Goal: Task Accomplishment & Management: Manage account settings

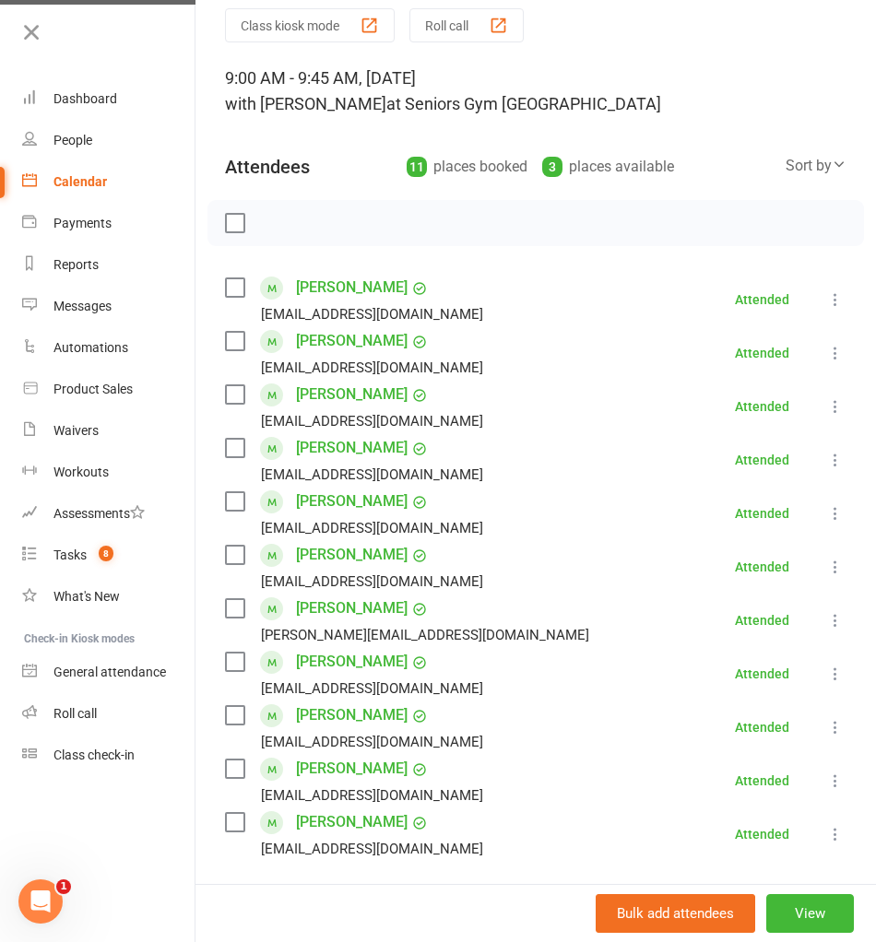
scroll to position [102, 0]
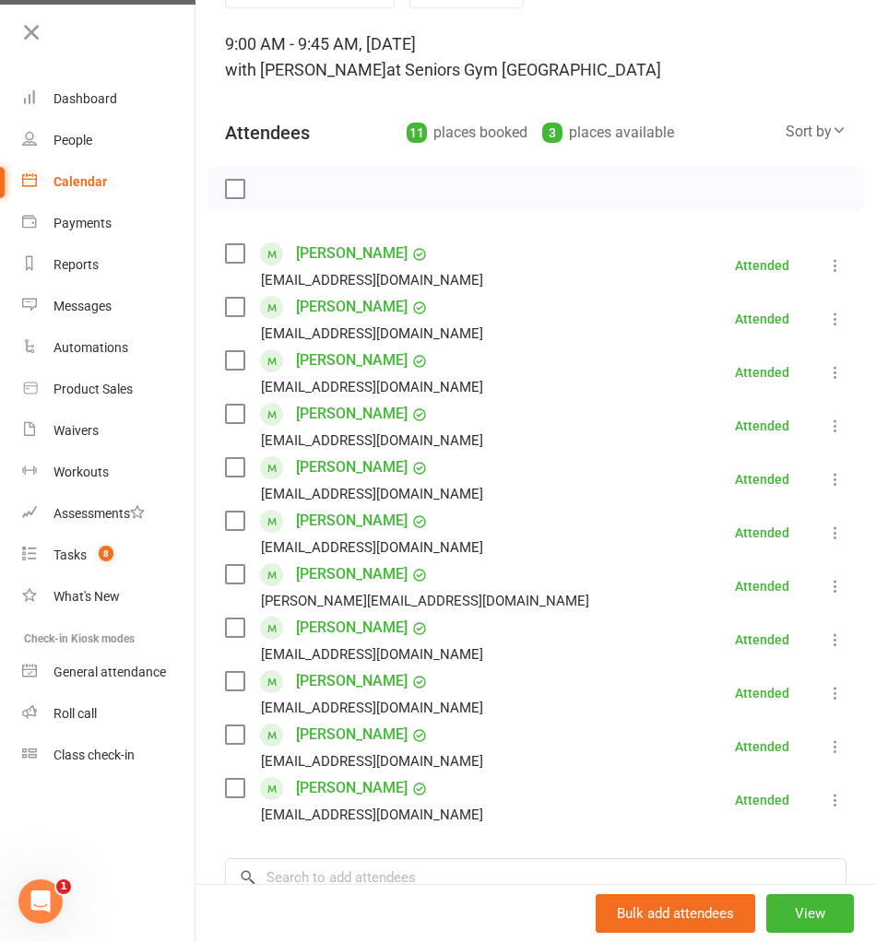
click at [77, 182] on div "Calendar" at bounding box center [79, 181] width 53 height 15
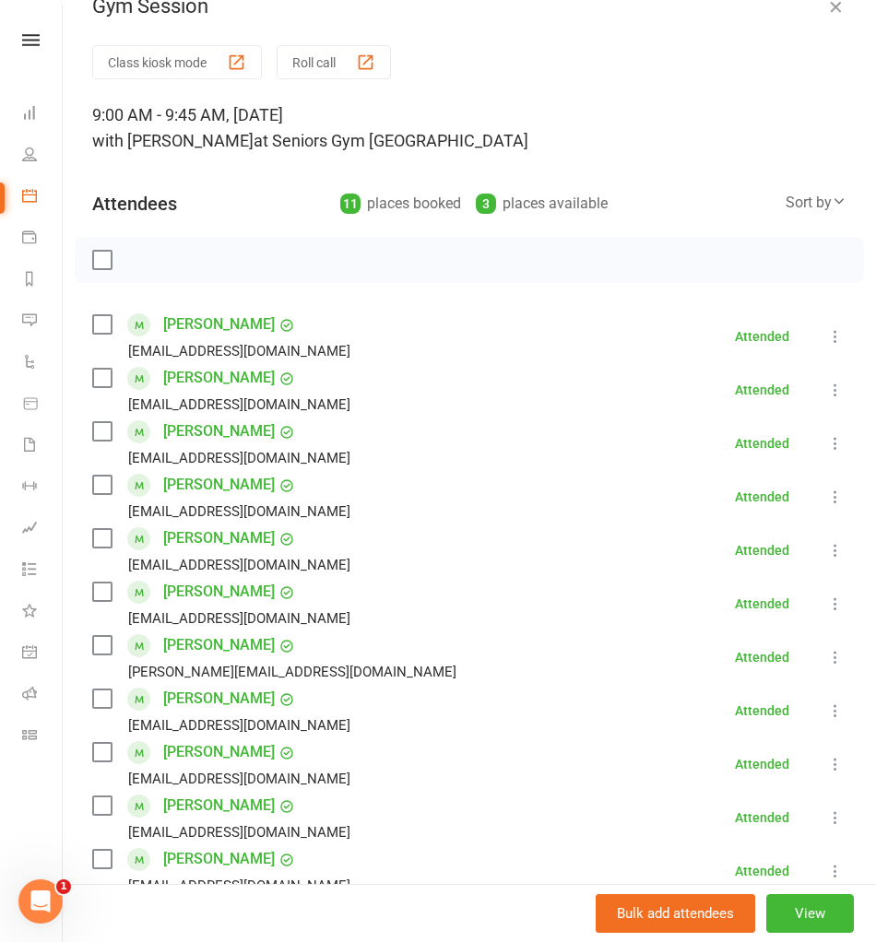
scroll to position [0, 0]
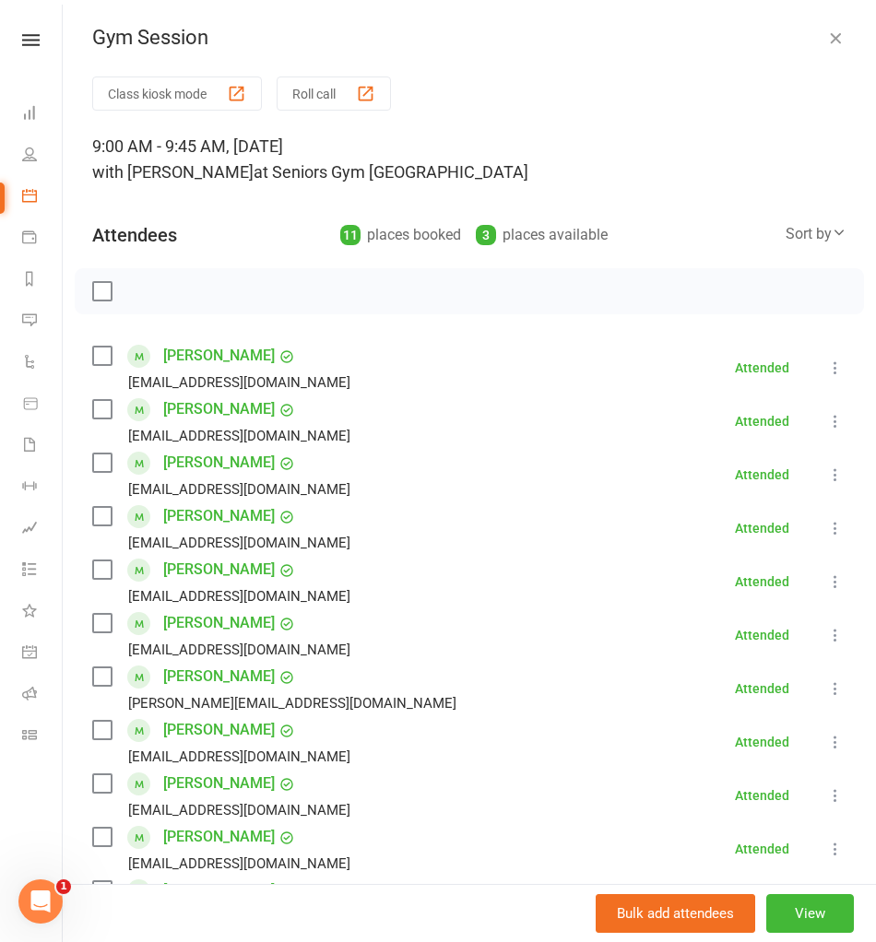
click at [35, 47] on div "Clubworx" at bounding box center [31, 64] width 62 height 60
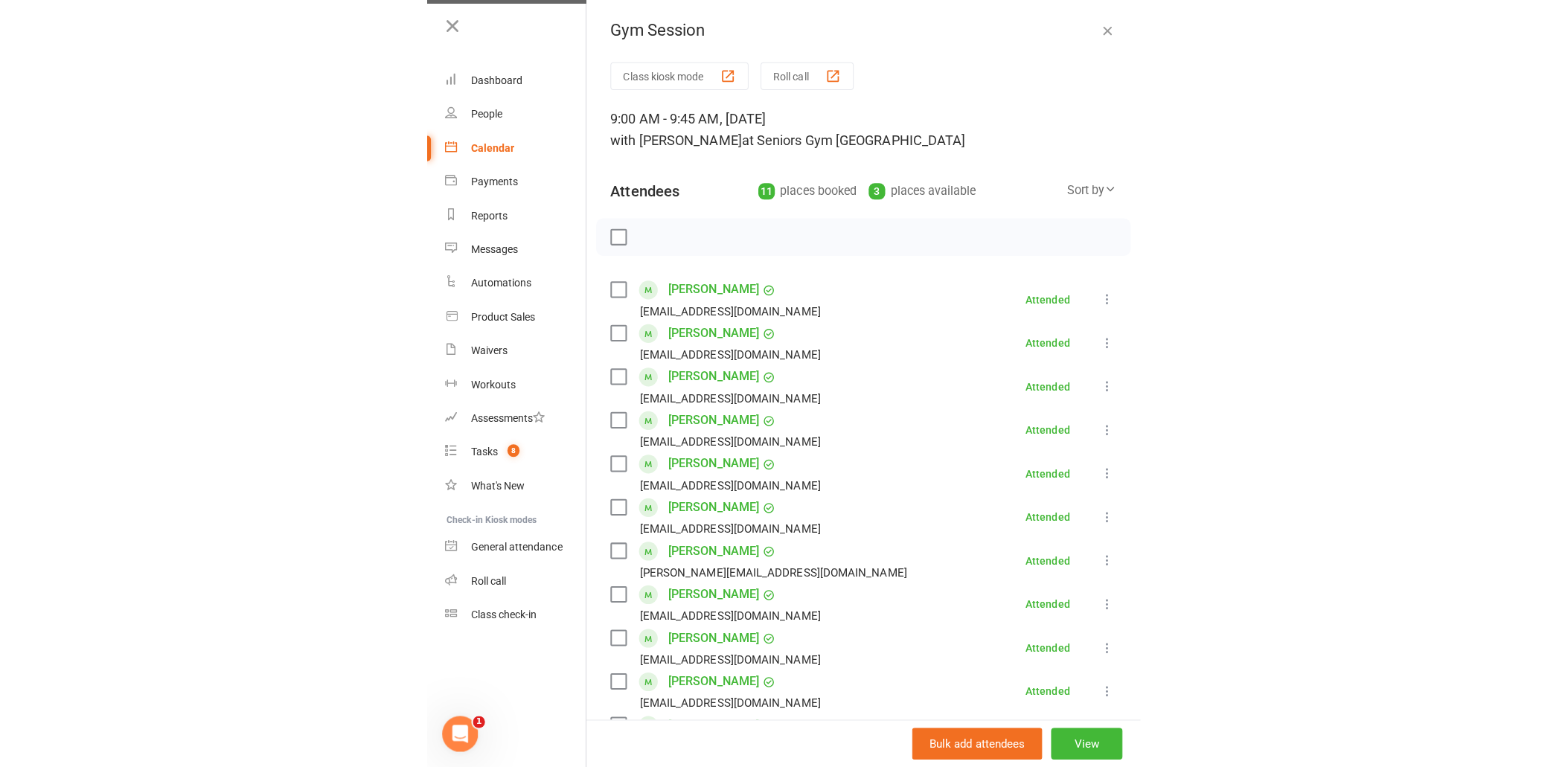
scroll to position [234, 0]
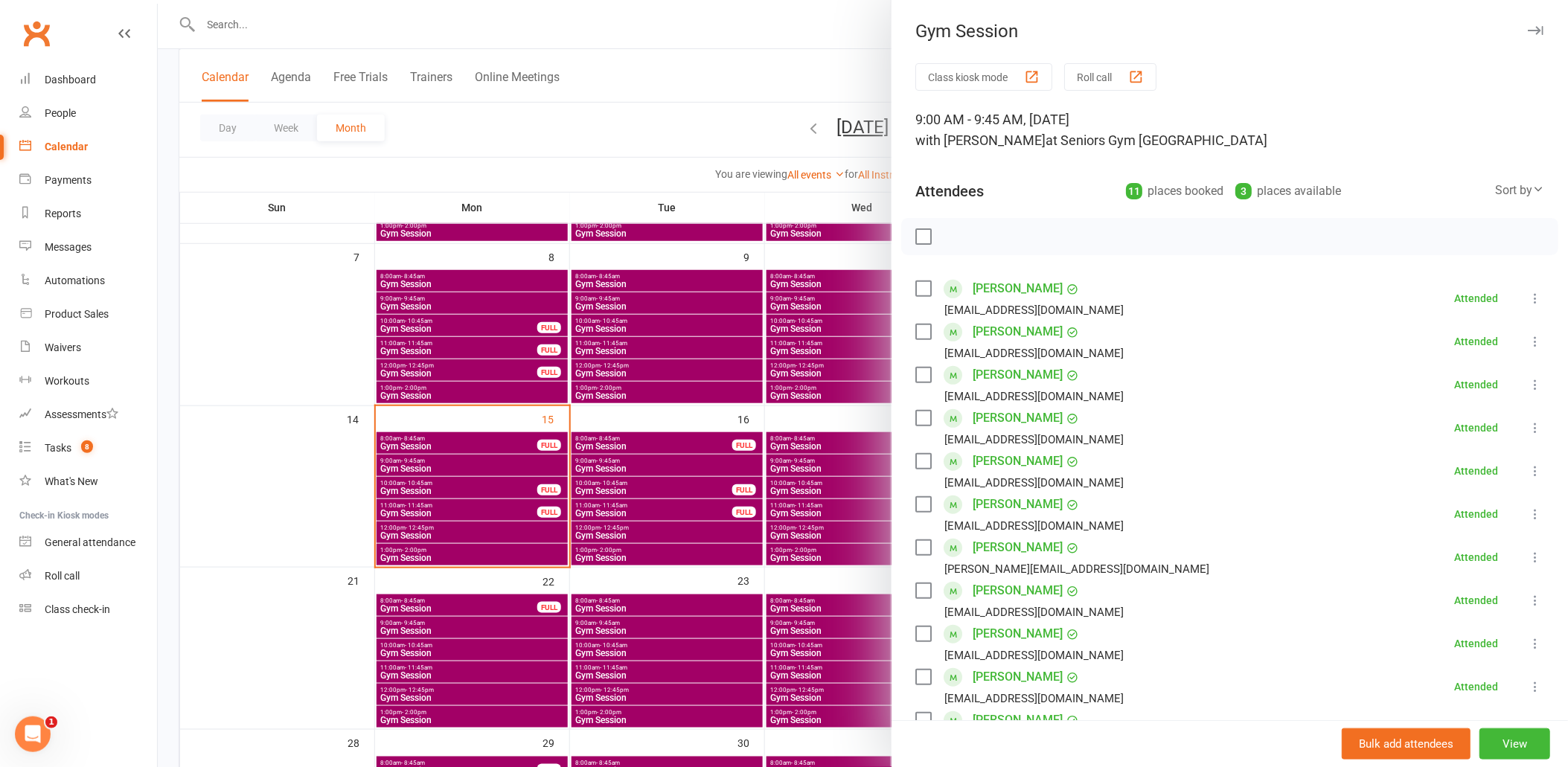
click at [261, 31] on div at bounding box center [862, 383] width 1410 height 767
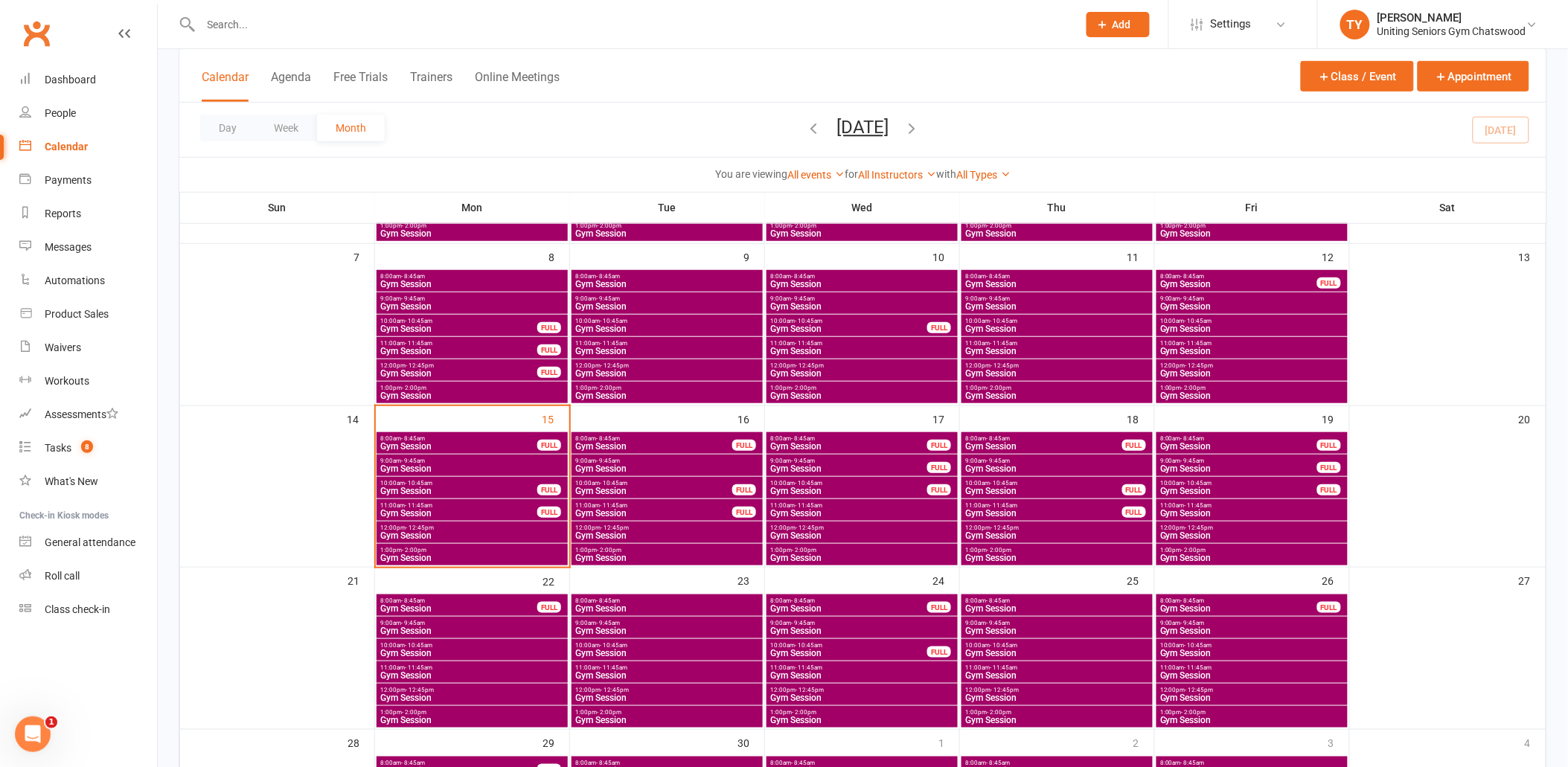
click at [252, 31] on input "text" at bounding box center [631, 25] width 871 height 21
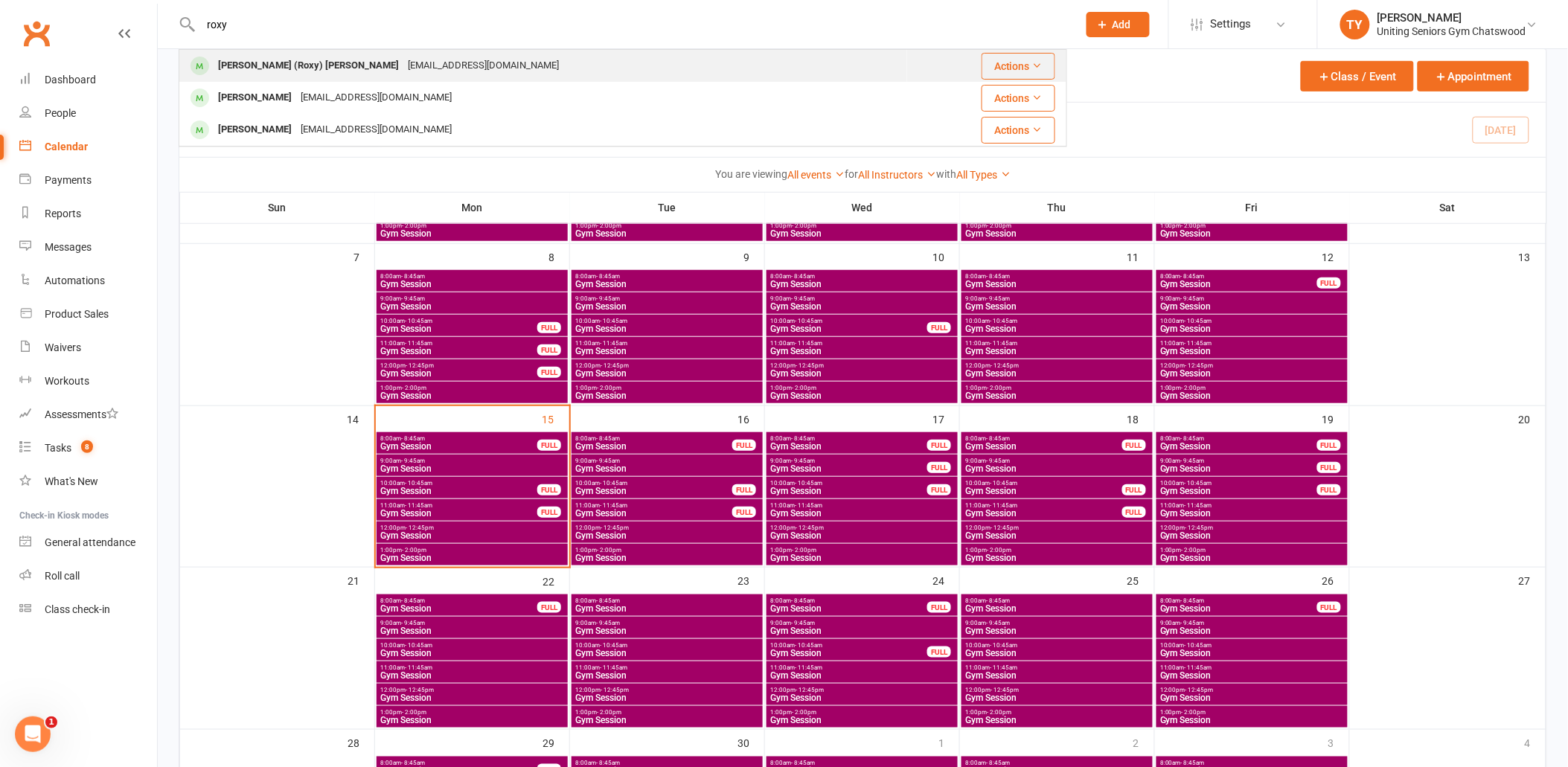
type input "roxy"
click at [403, 69] on div "arttherapywithroxy@gmail.com" at bounding box center [483, 65] width 160 height 22
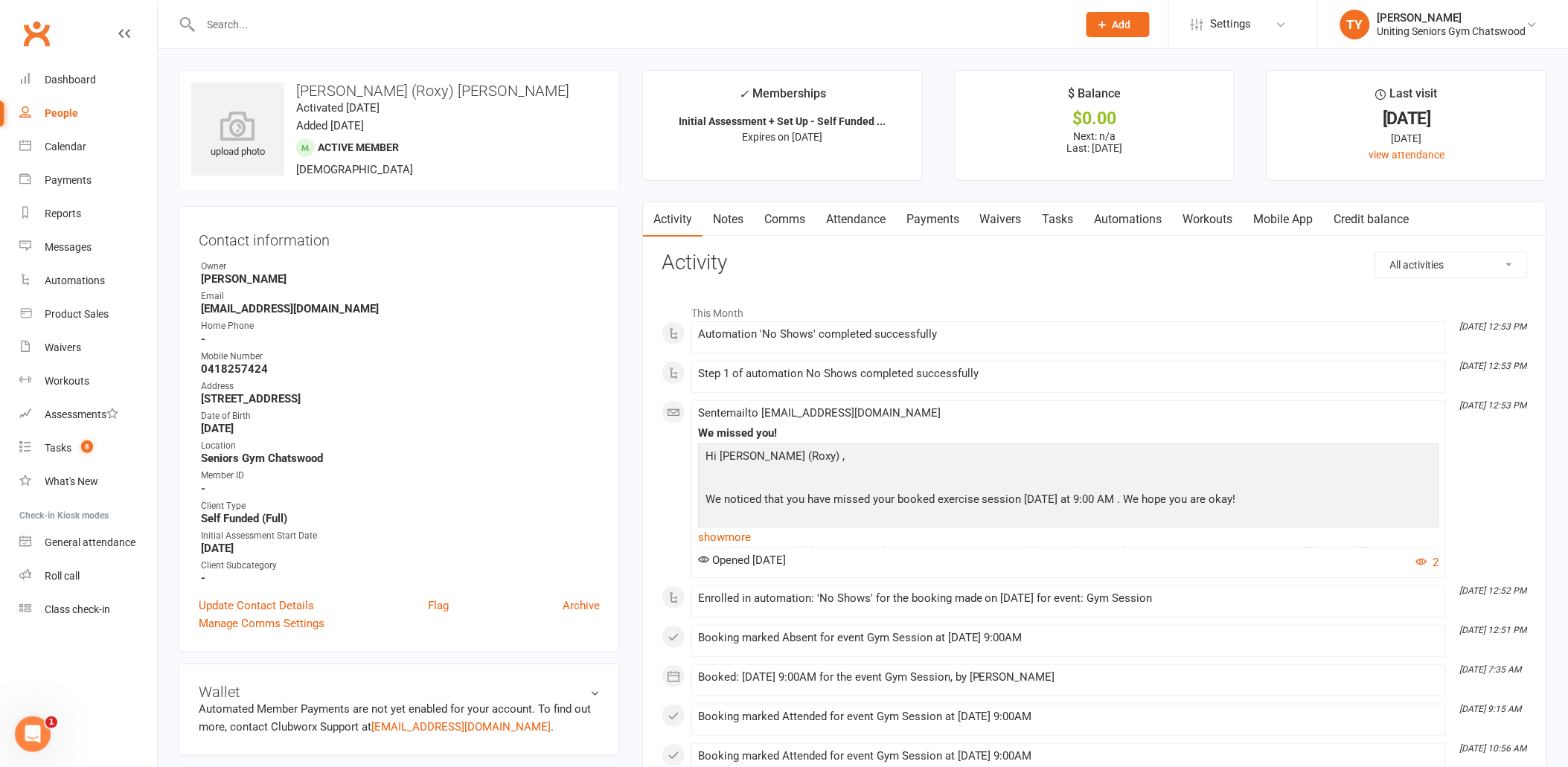
click at [706, 206] on link "Mobile App" at bounding box center [1284, 219] width 81 height 34
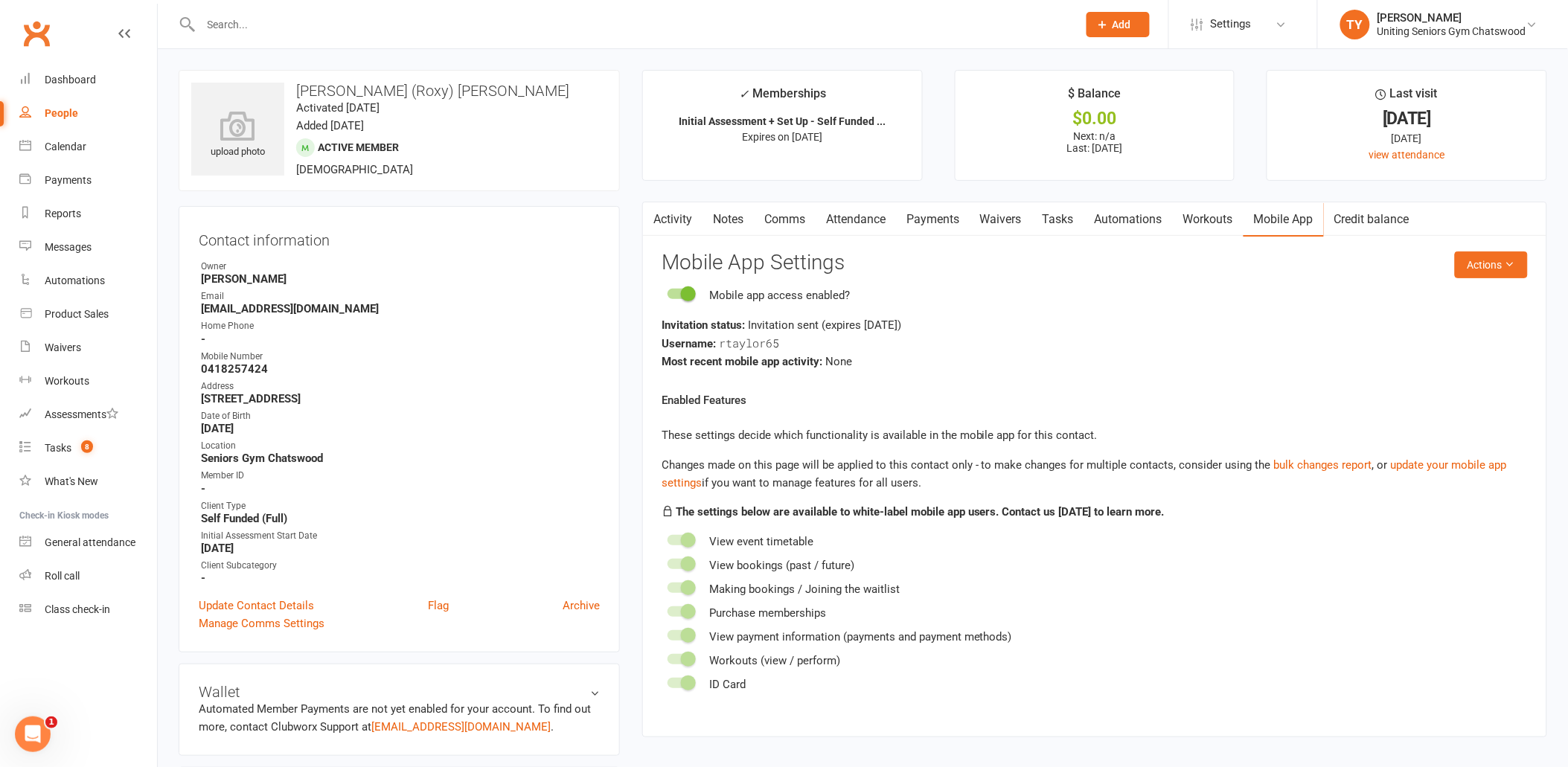
click at [358, 35] on div at bounding box center [622, 24] width 889 height 48
click at [492, 31] on input "text" at bounding box center [631, 25] width 871 height 21
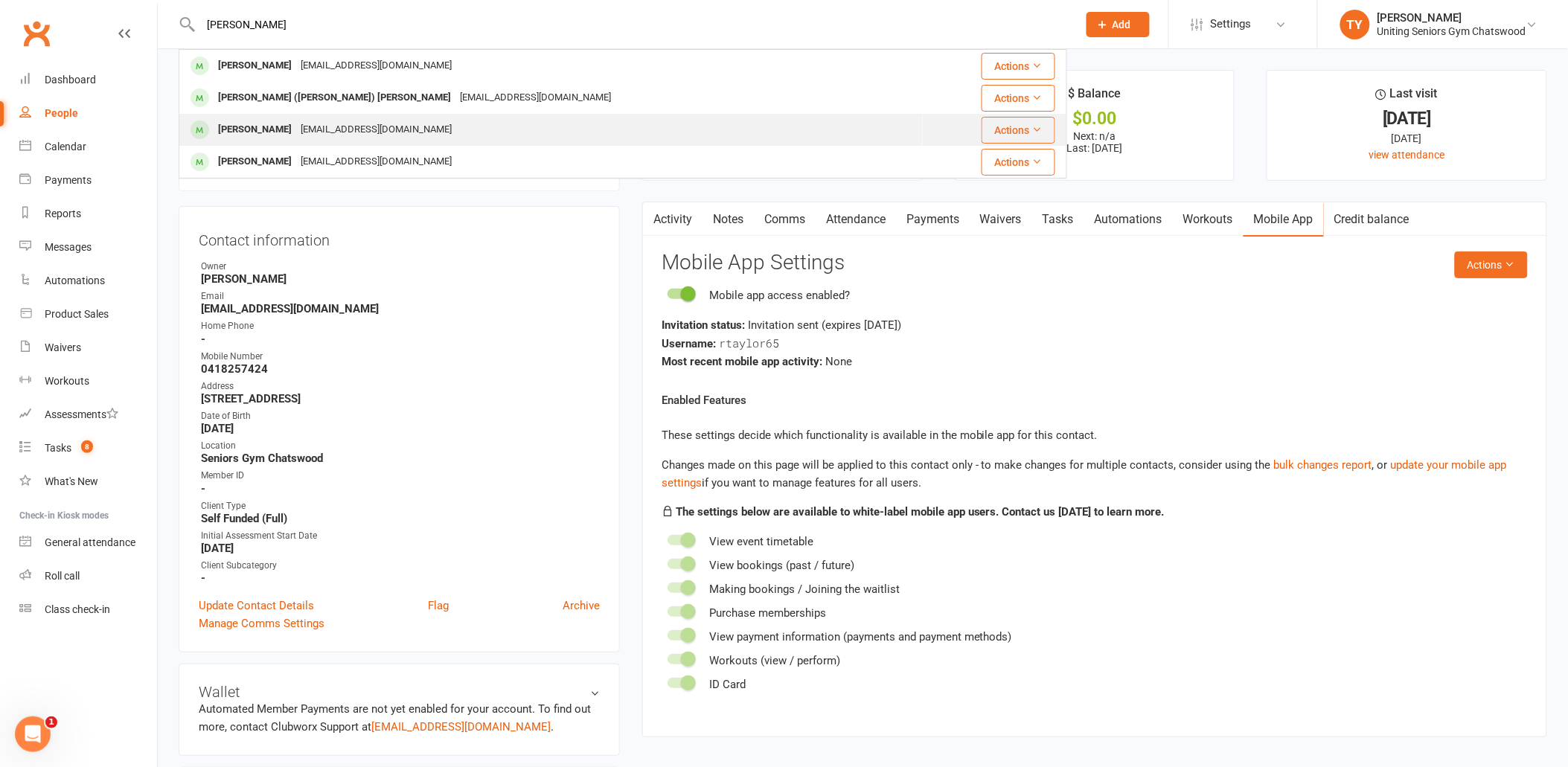
type input "richard"
click at [337, 144] on div "Richard Hannaford rhannaford1939@gmail.com" at bounding box center [550, 130] width 742 height 31
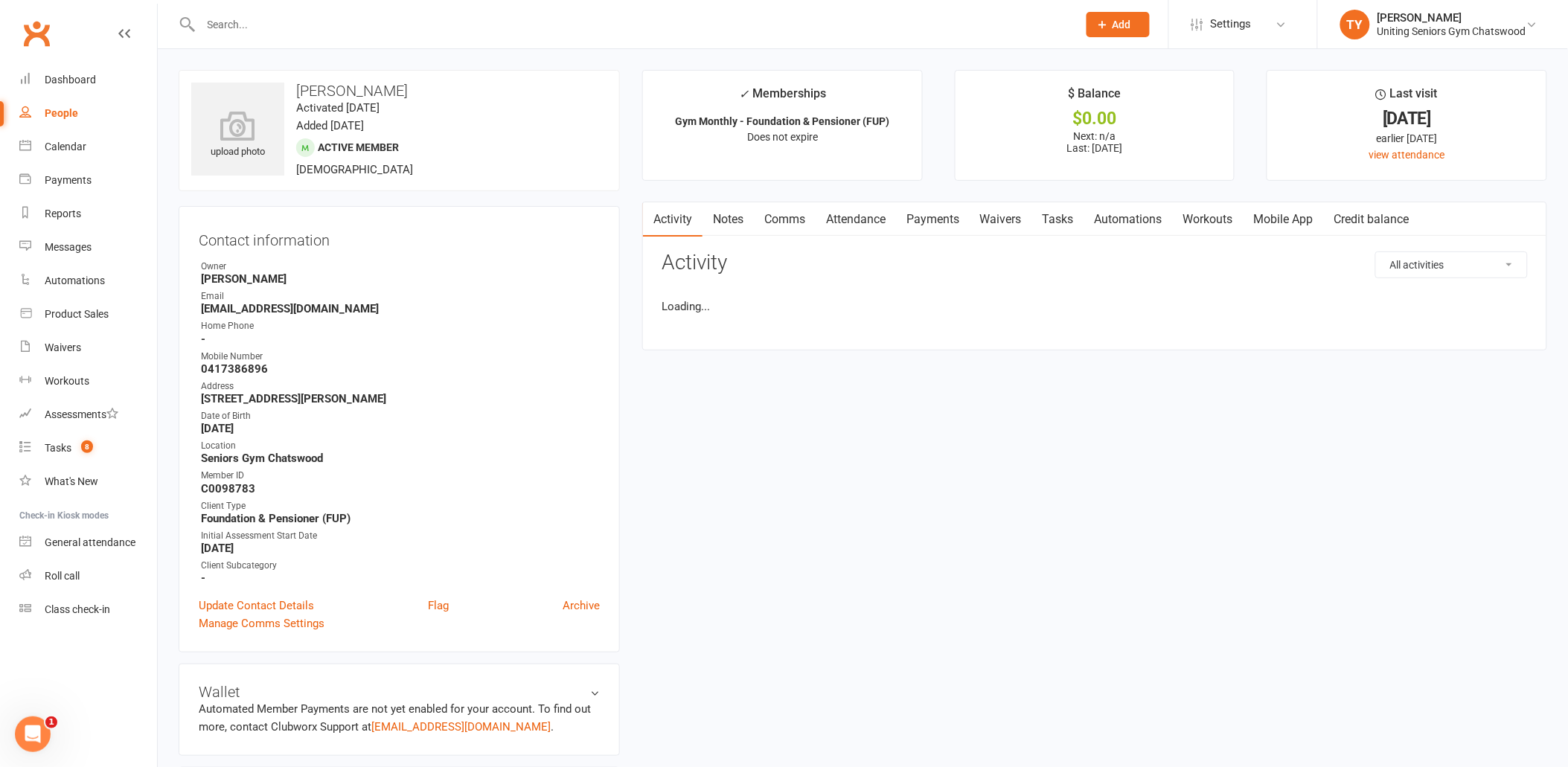
click at [706, 224] on link "Mobile App" at bounding box center [1284, 219] width 81 height 34
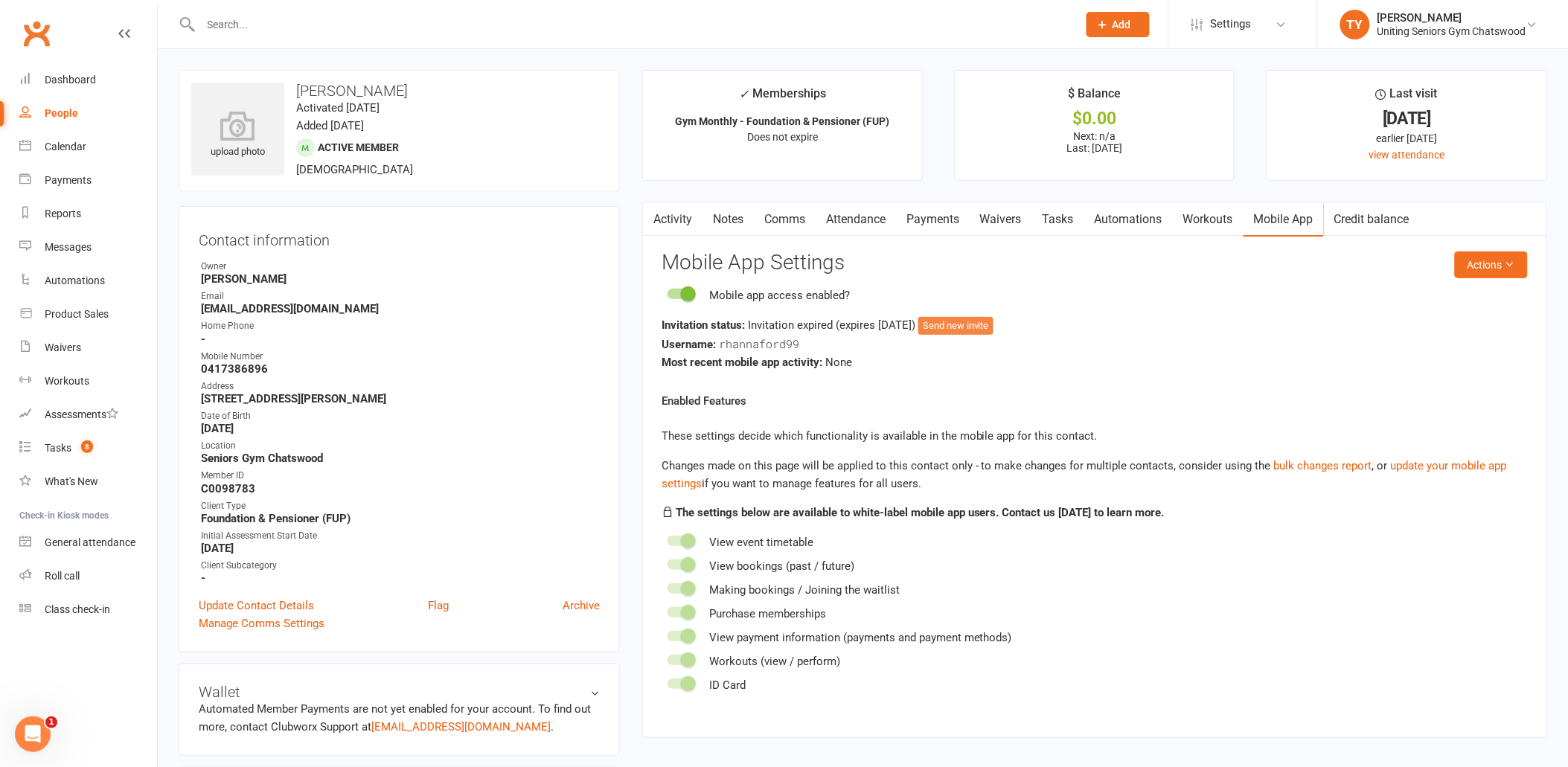
click at [706, 325] on button "Send new invite" at bounding box center [955, 326] width 75 height 18
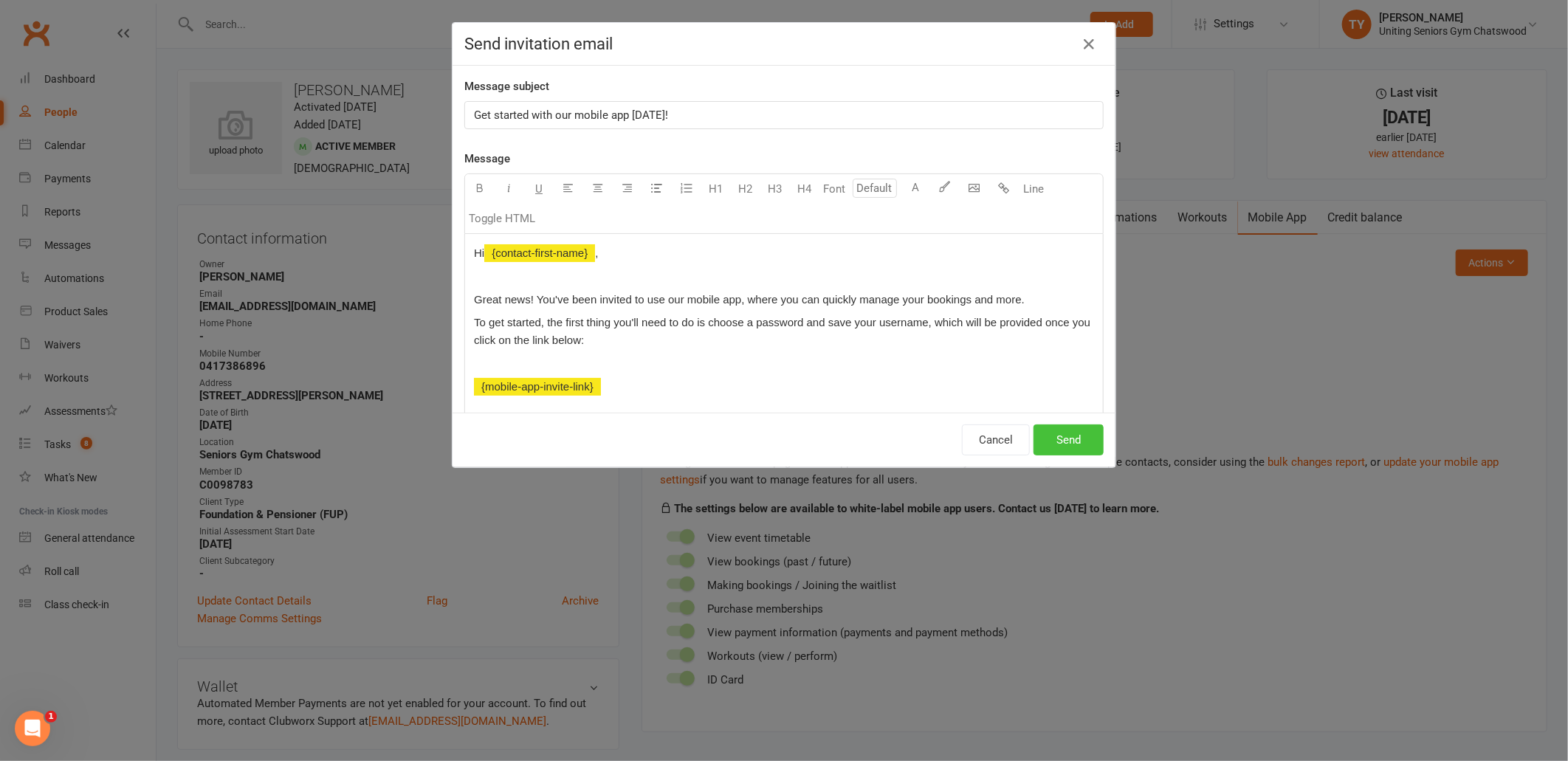
click at [700, 441] on button "Send" at bounding box center [1069, 439] width 70 height 31
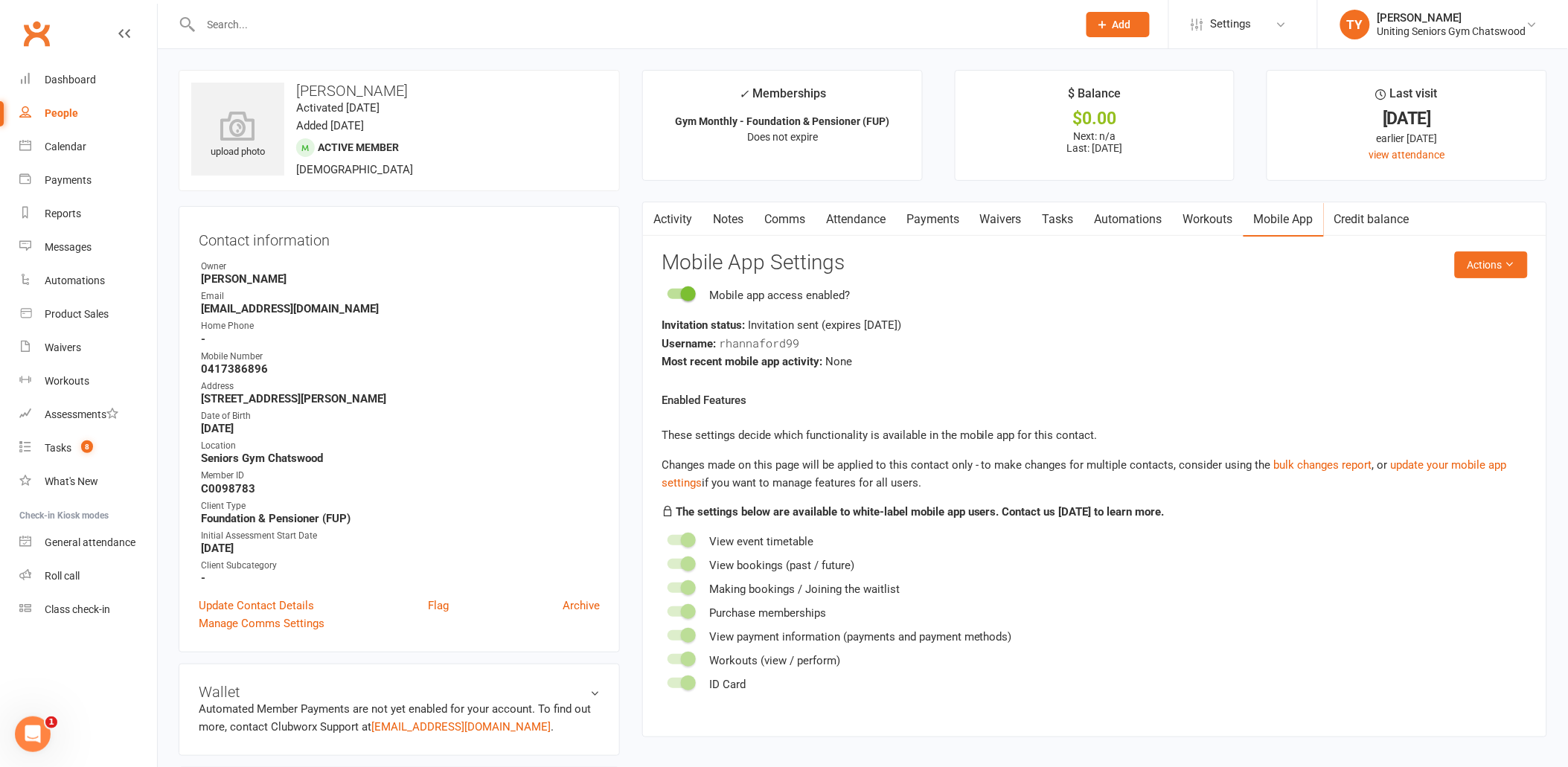
click at [358, 18] on input "text" at bounding box center [631, 25] width 871 height 21
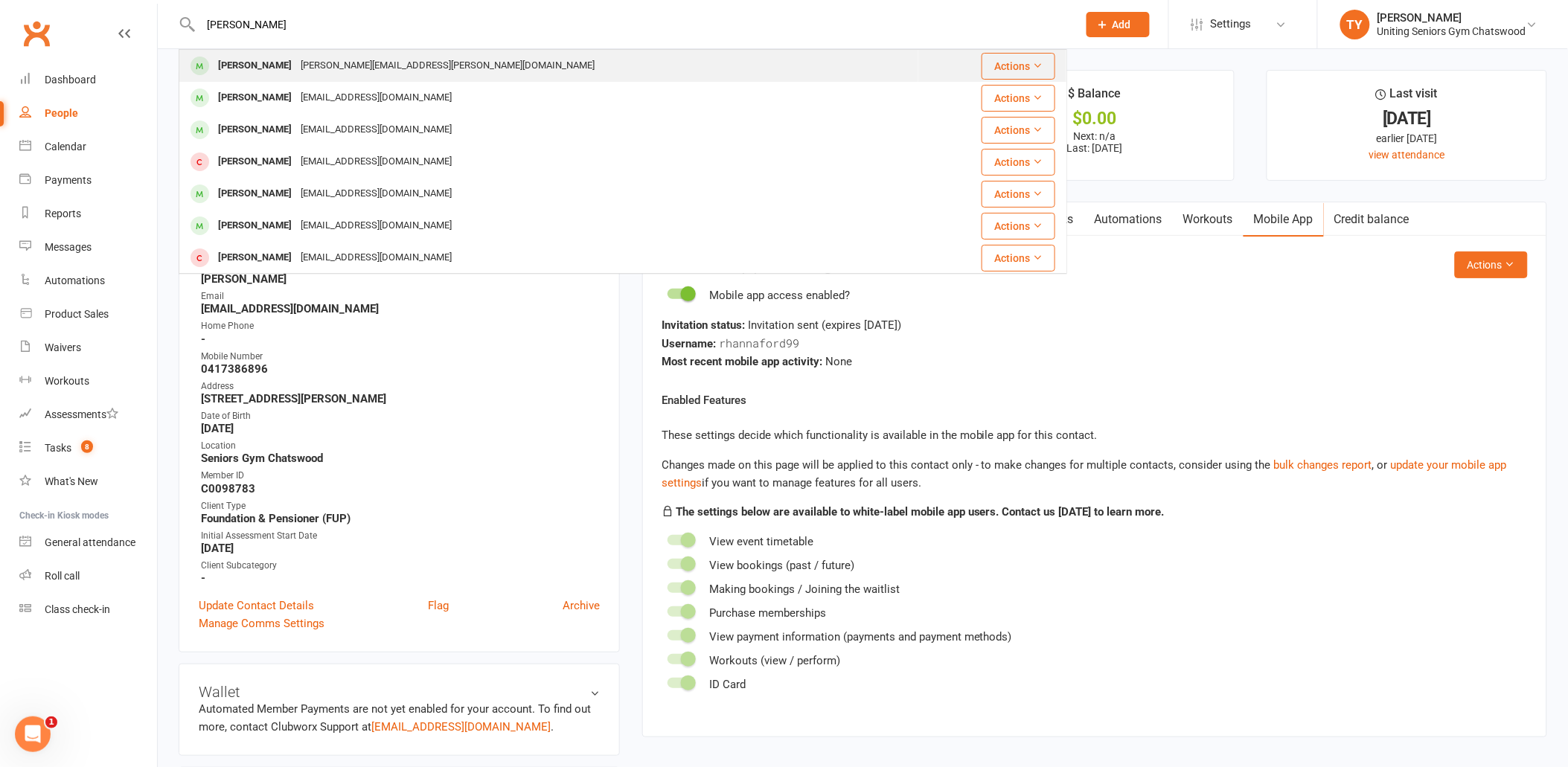
type input "margaret cheng"
click at [337, 62] on div "margaret.chan@internode.on.net" at bounding box center [447, 65] width 303 height 22
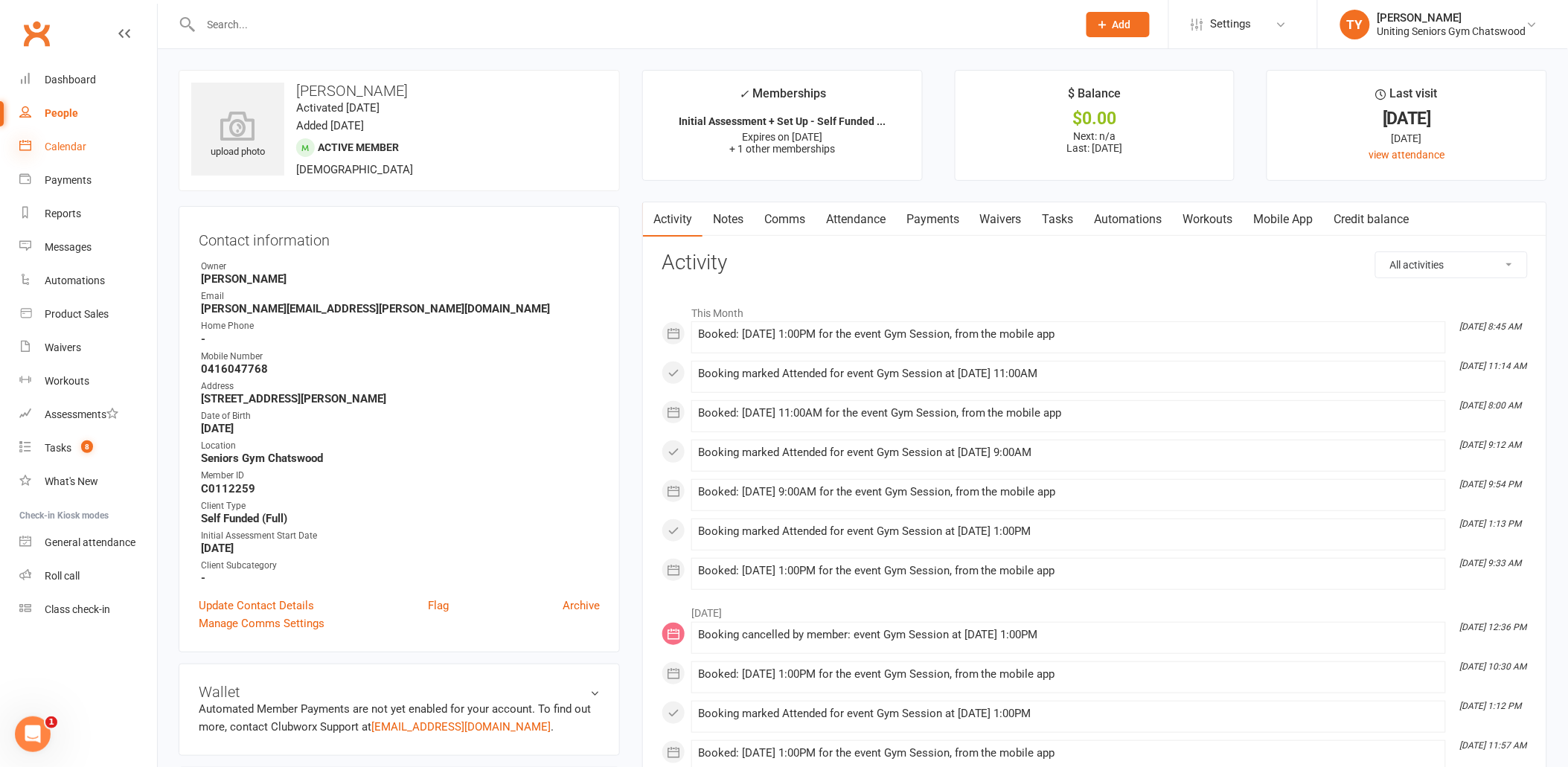
click at [27, 149] on icon at bounding box center [25, 144] width 12 height 12
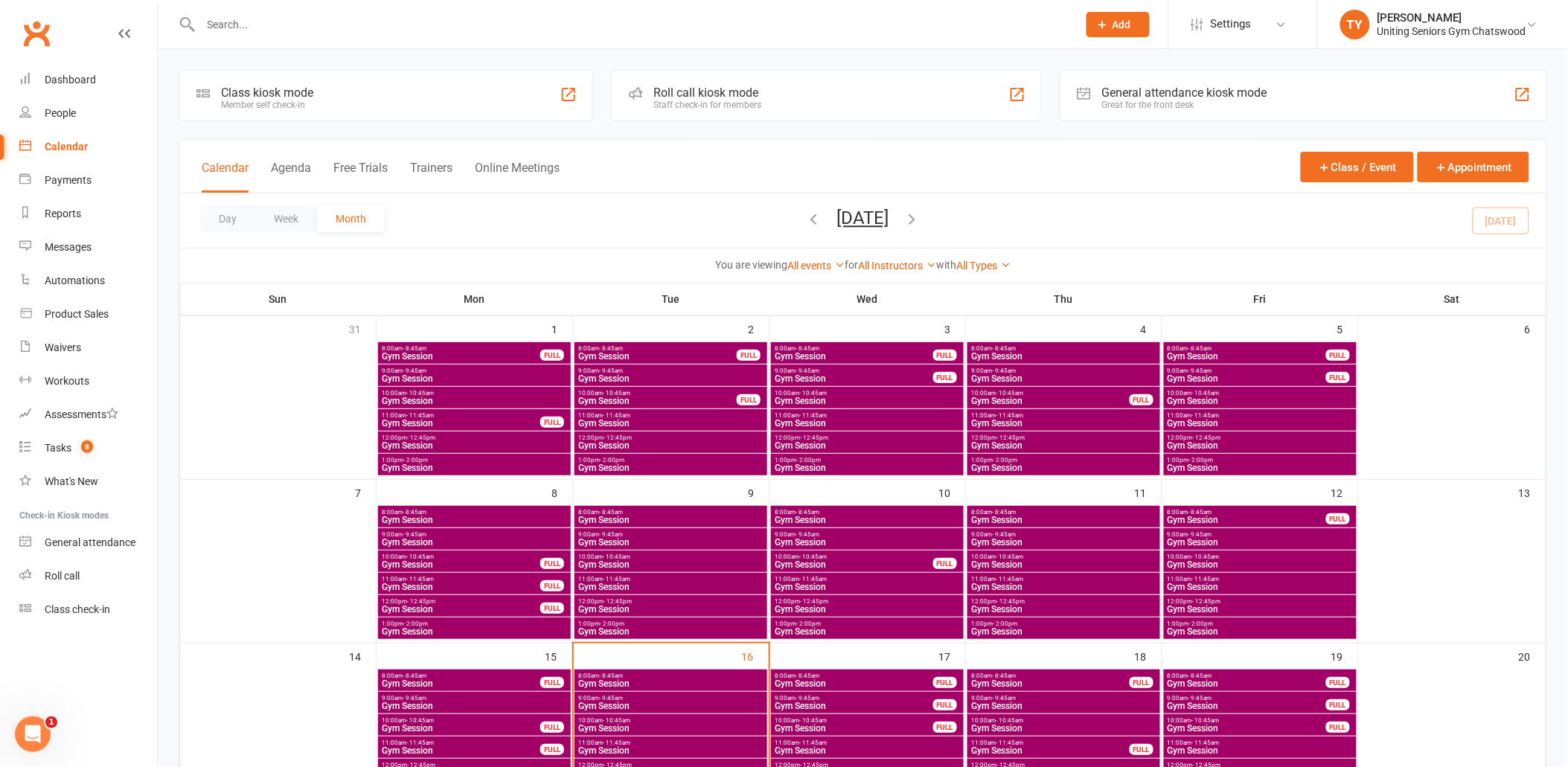
click at [679, 94] on div "Roll call kiosk mode" at bounding box center [708, 93] width 108 height 15
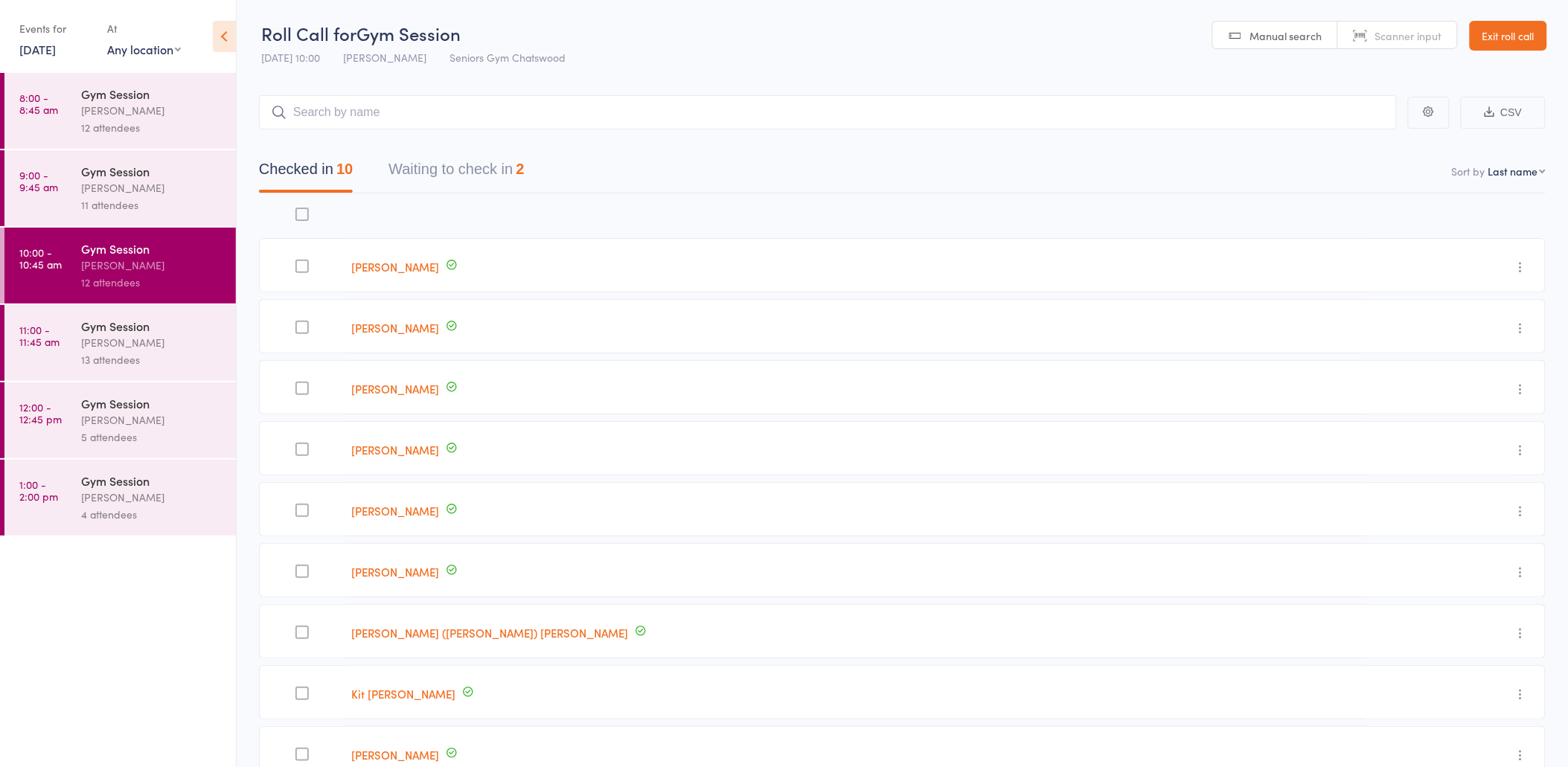
click at [516, 171] on button "Waiting to check in 2" at bounding box center [456, 173] width 136 height 40
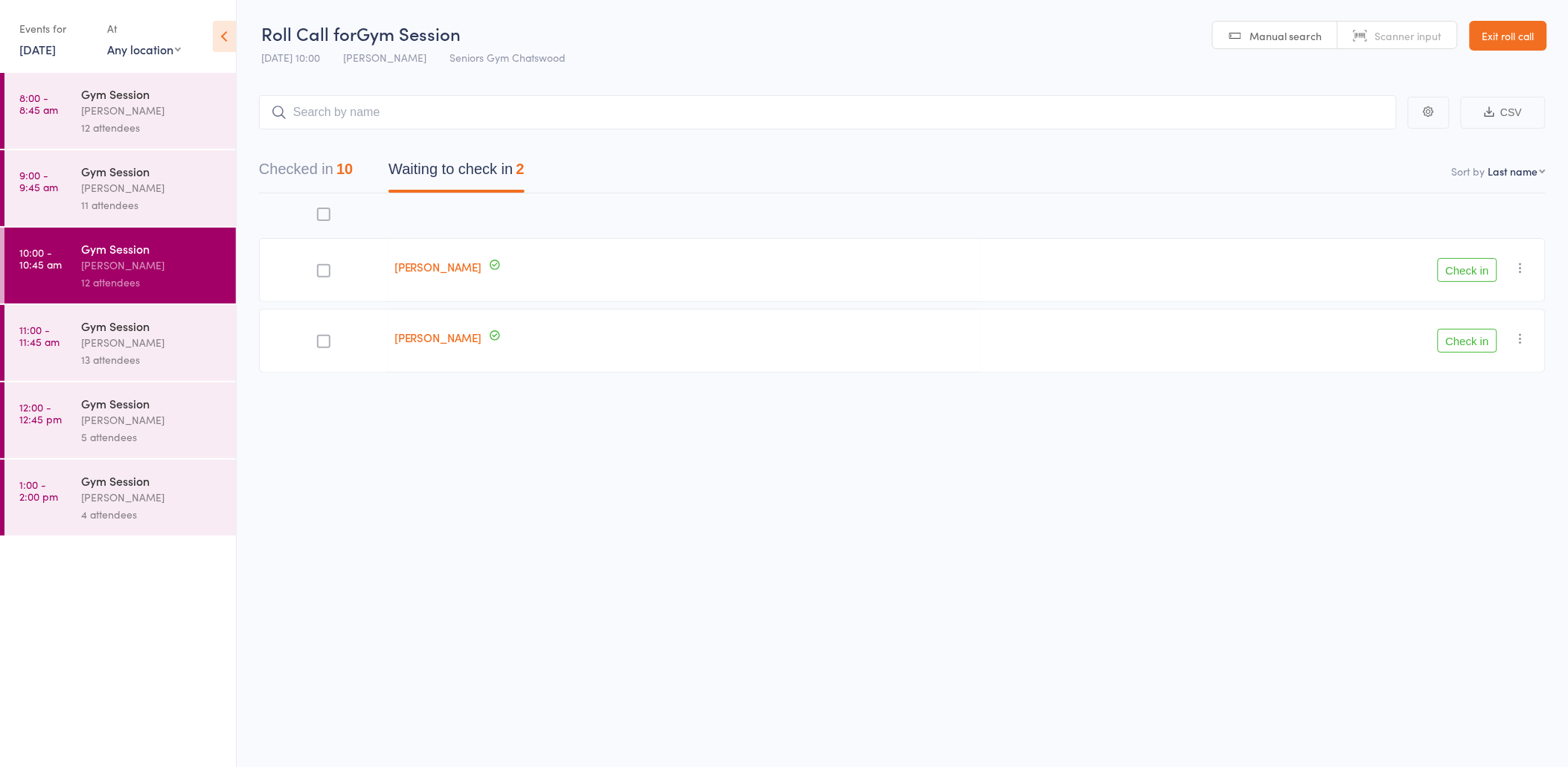
click at [1525, 339] on icon "button" at bounding box center [1521, 338] width 15 height 15
click at [1457, 463] on li "Remove" at bounding box center [1468, 467] width 123 height 20
click at [1482, 277] on button "Check in" at bounding box center [1468, 270] width 60 height 24
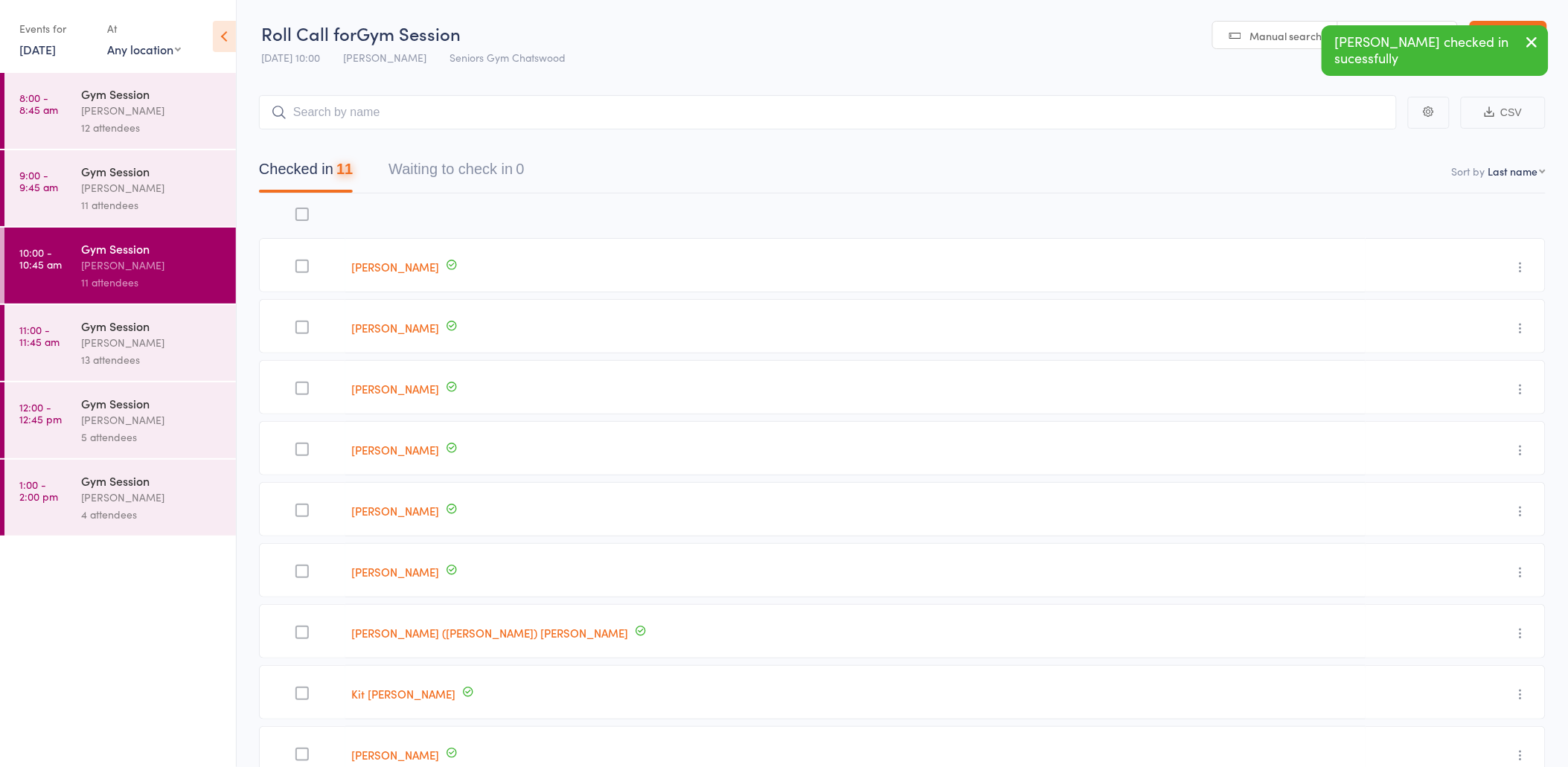
click at [167, 199] on div "11 attendees" at bounding box center [153, 204] width 142 height 17
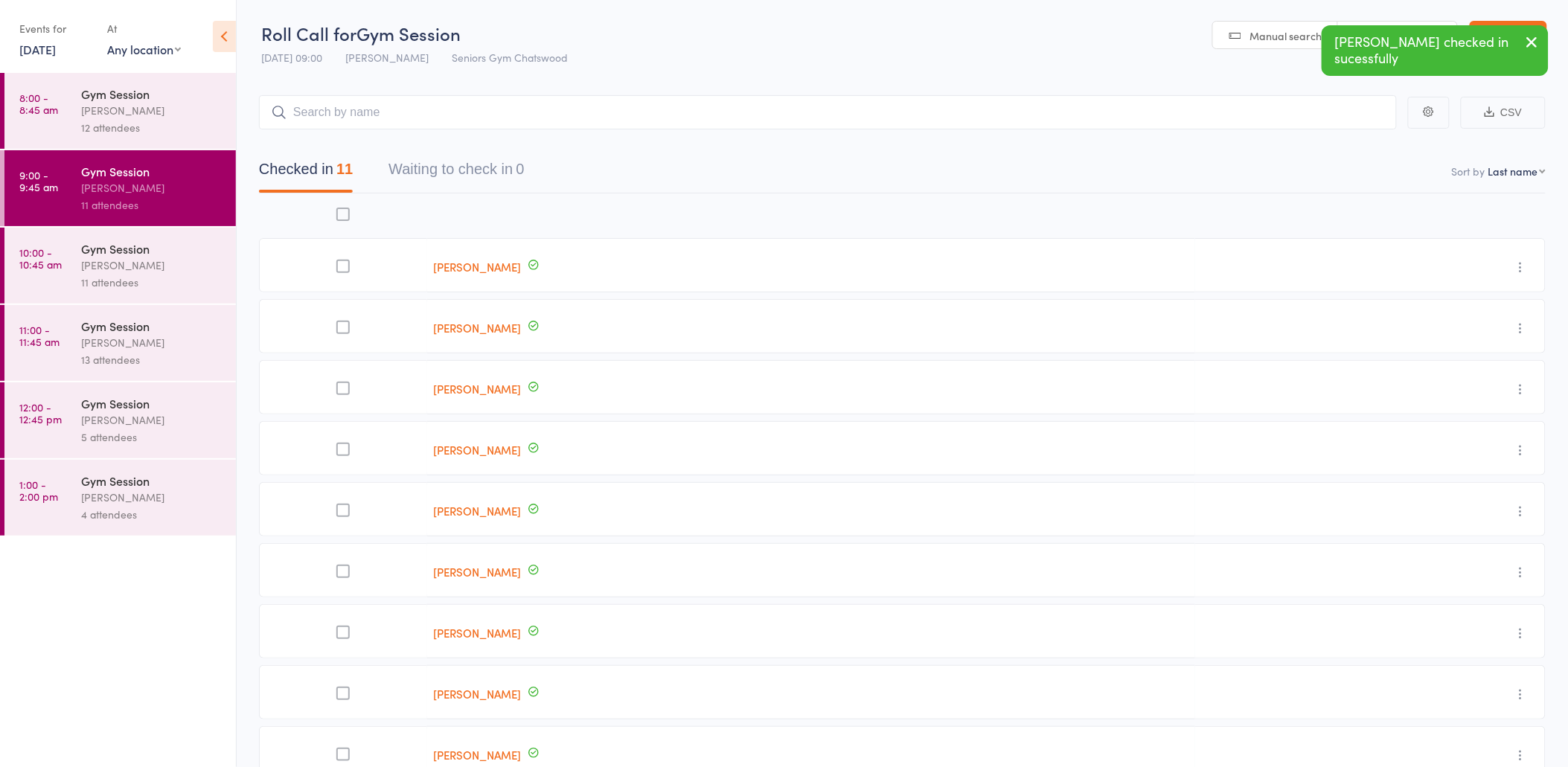
click at [117, 90] on div "Gym Session" at bounding box center [153, 94] width 142 height 16
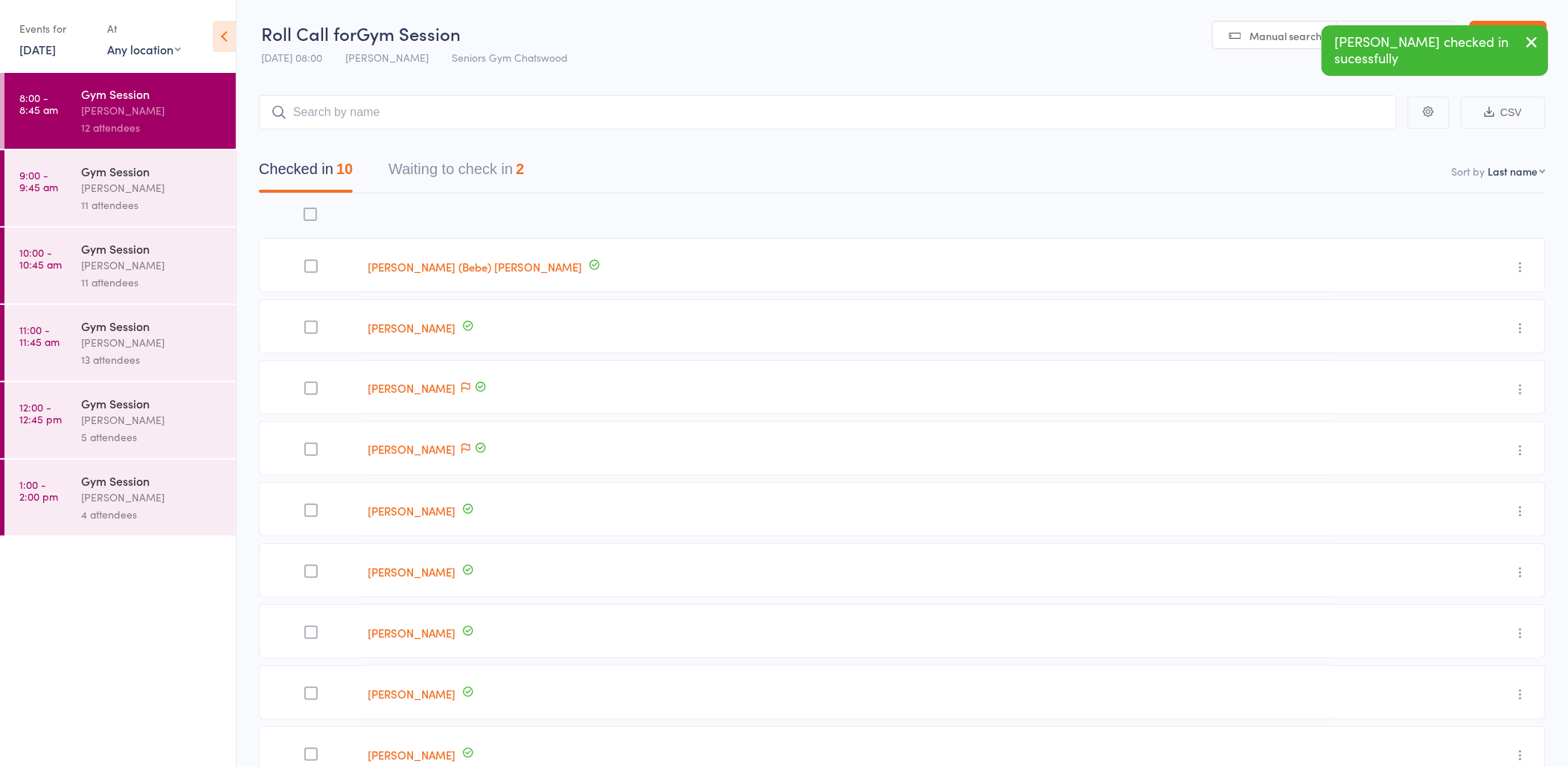
click at [454, 167] on button "Waiting to check in 2" at bounding box center [456, 173] width 136 height 40
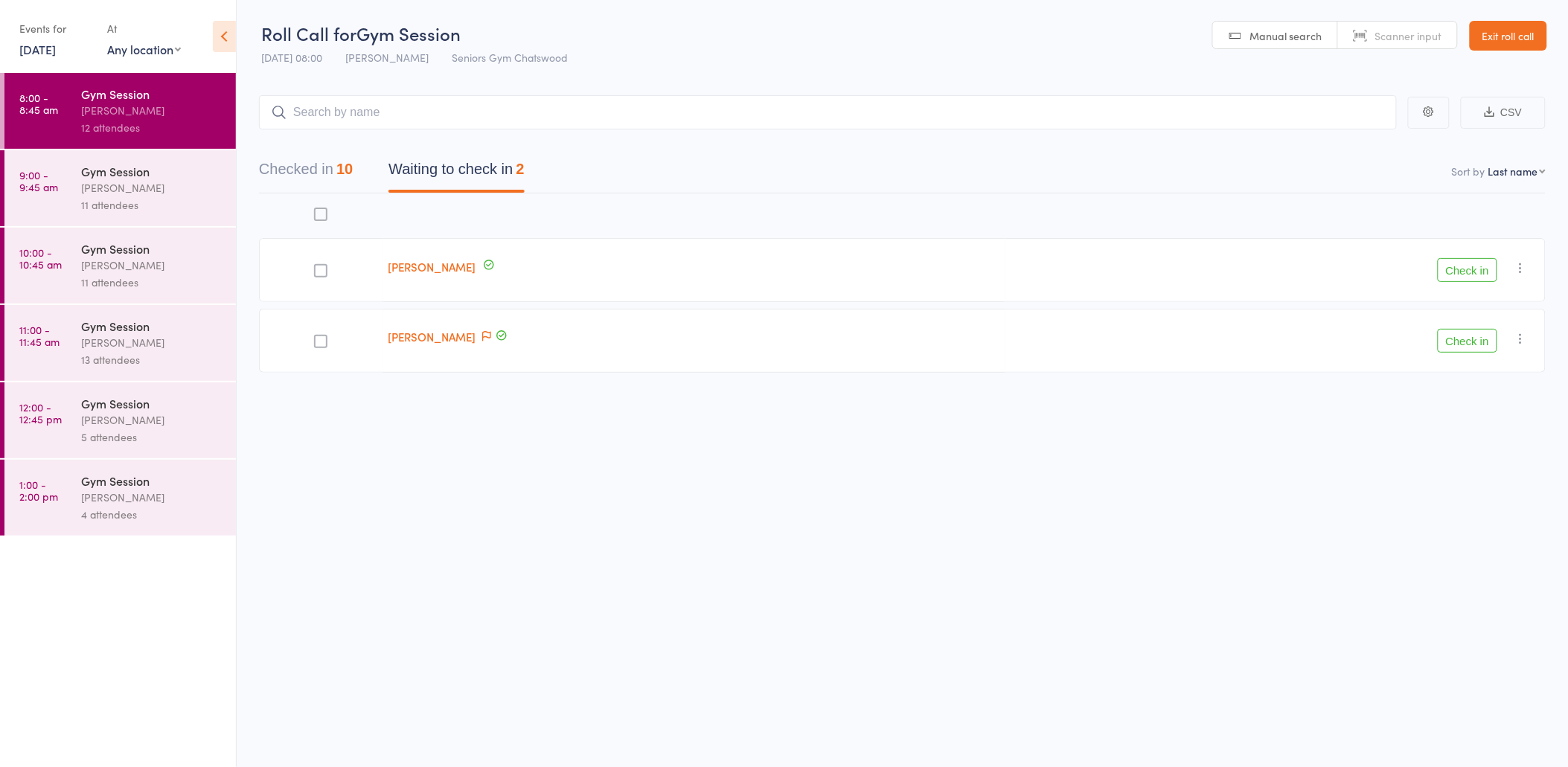
click at [1459, 264] on button "Check in" at bounding box center [1468, 270] width 60 height 24
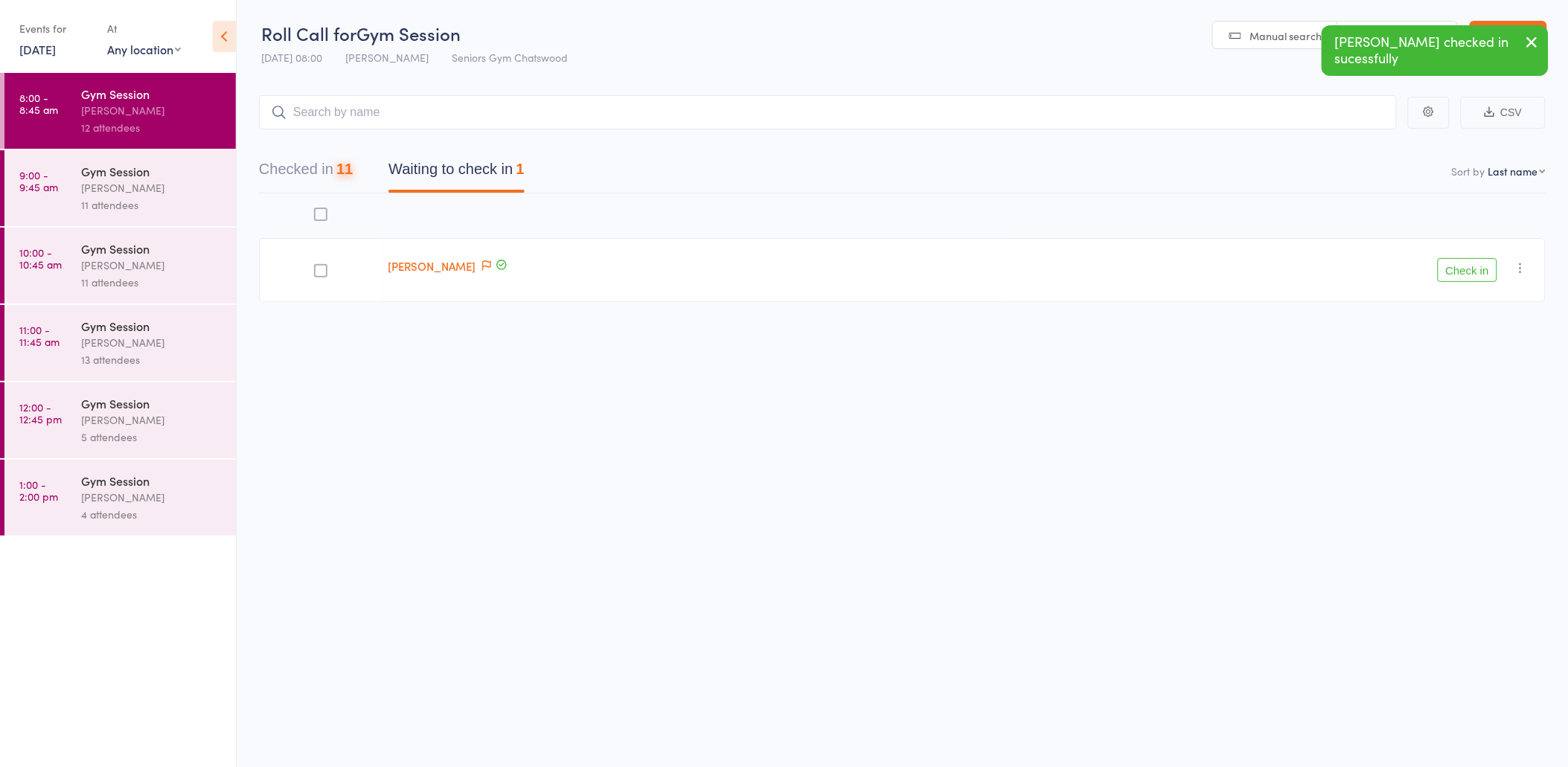
click at [1459, 264] on button "Check in" at bounding box center [1468, 270] width 60 height 24
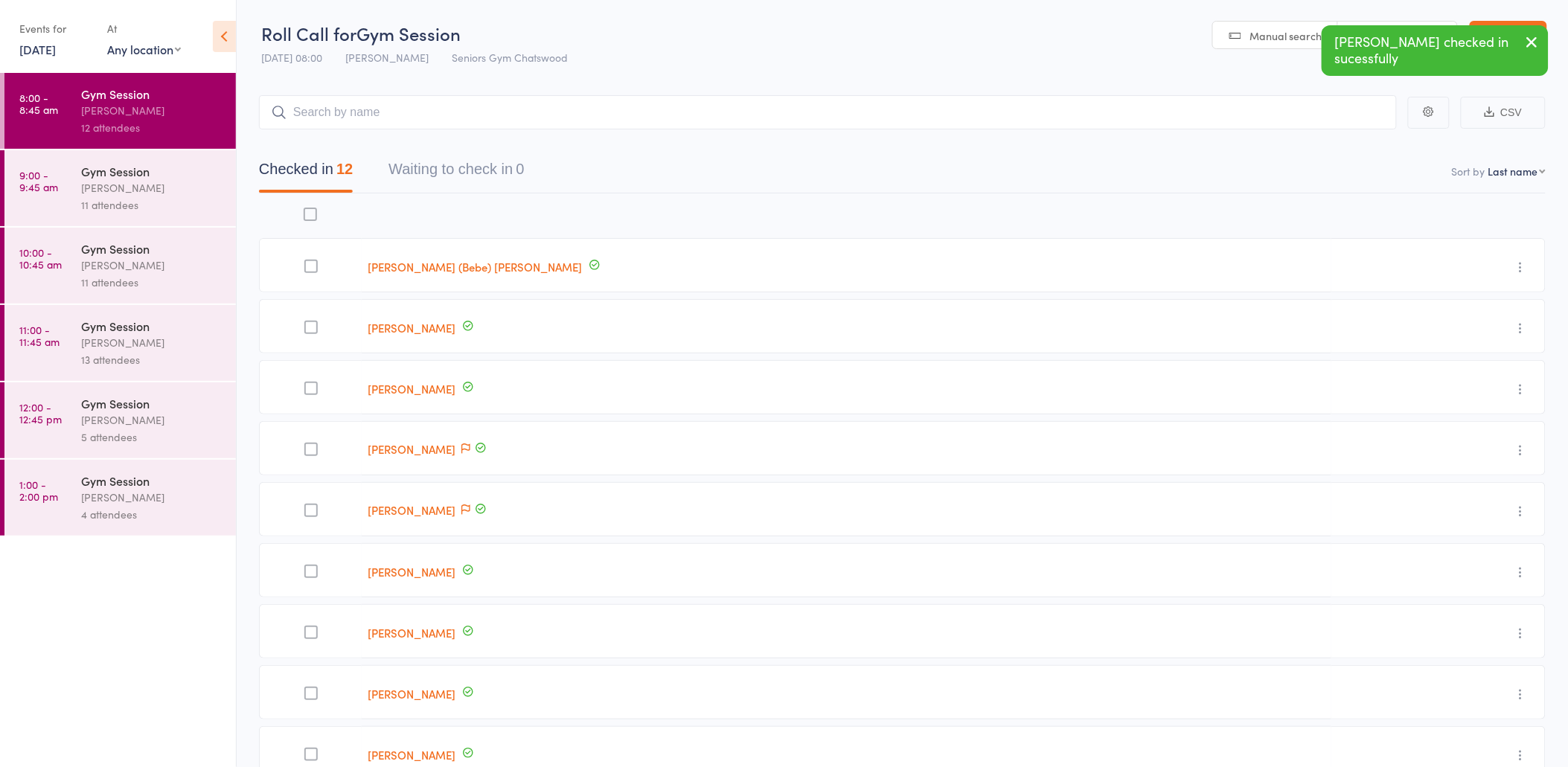
click at [1531, 41] on icon "button" at bounding box center [1532, 42] width 18 height 19
click at [110, 363] on div "13 attendees" at bounding box center [153, 359] width 142 height 17
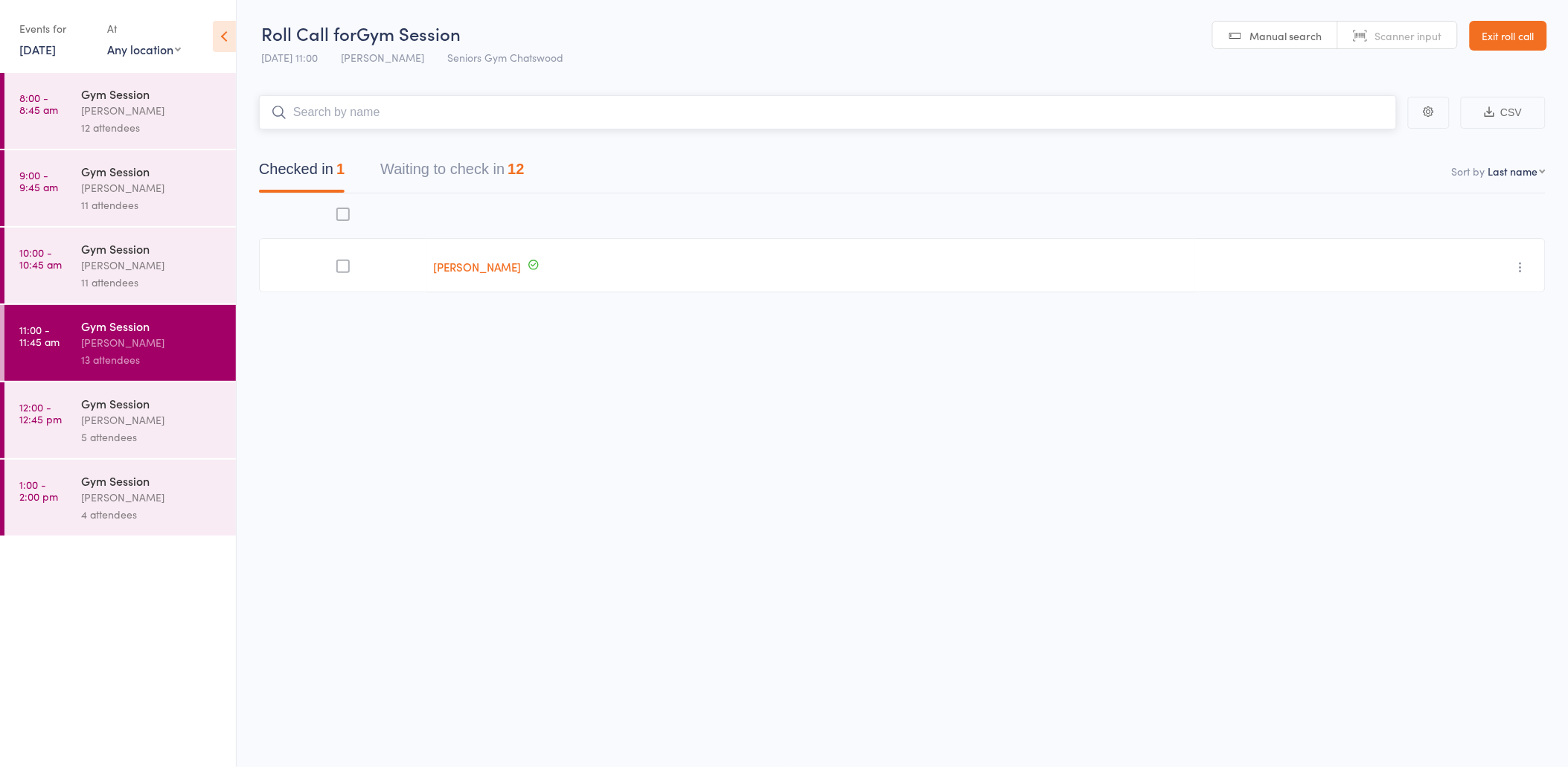
click at [492, 178] on button "Waiting to check in 12" at bounding box center [452, 173] width 144 height 40
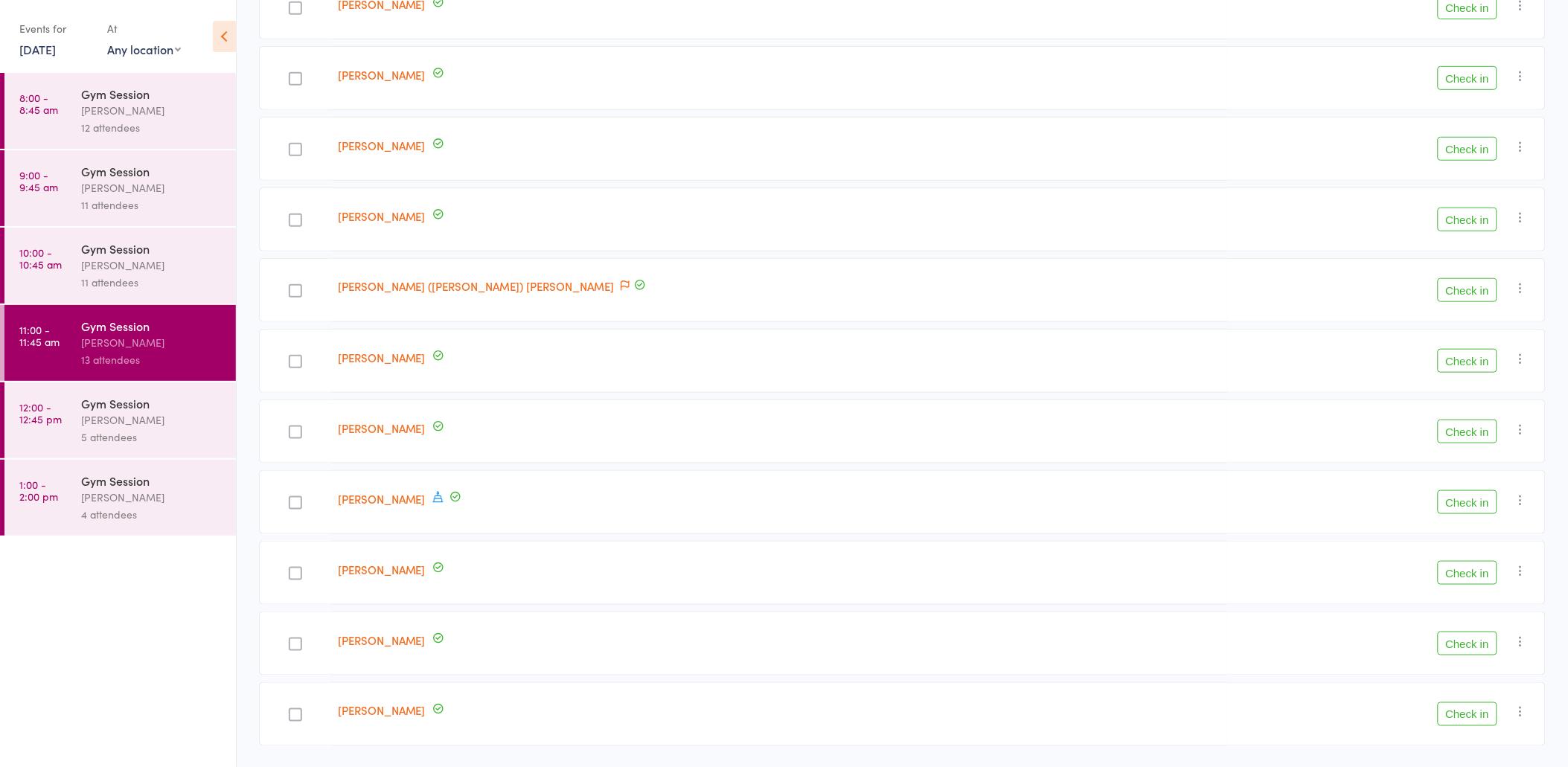
scroll to position [379, 0]
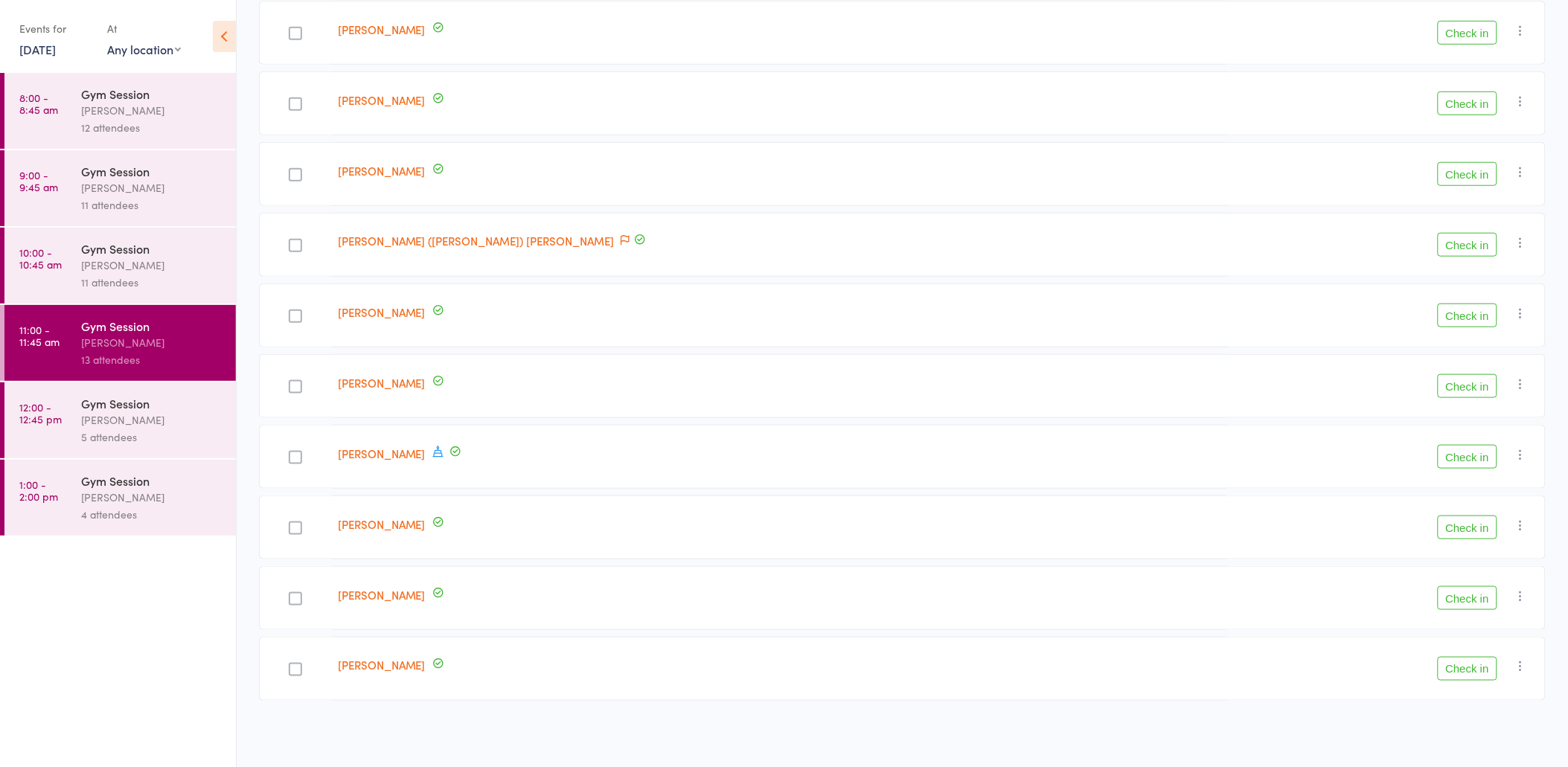
click at [127, 424] on div "[PERSON_NAME]" at bounding box center [153, 419] width 142 height 17
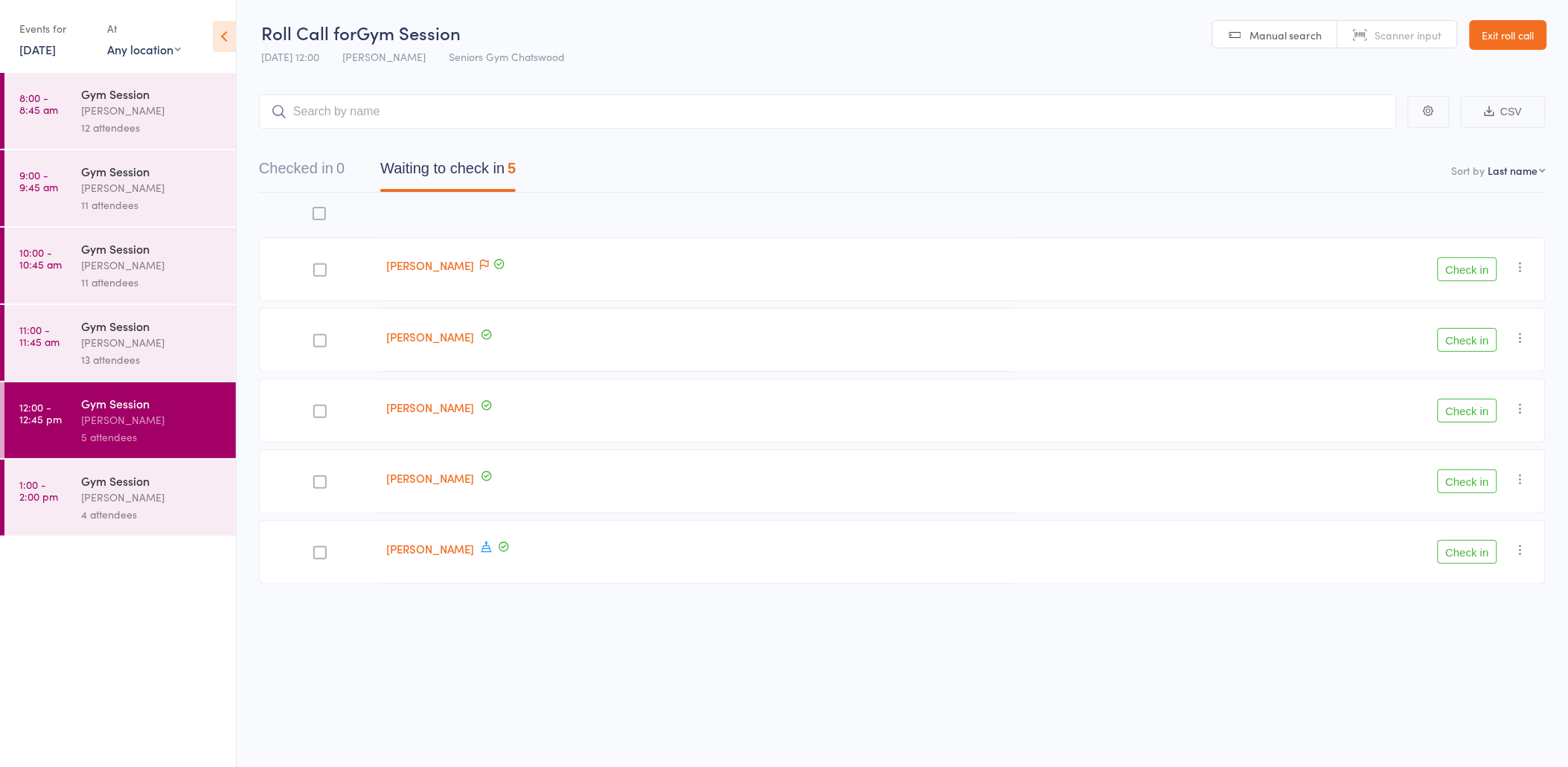
click at [174, 490] on div "[PERSON_NAME]" at bounding box center [153, 497] width 142 height 17
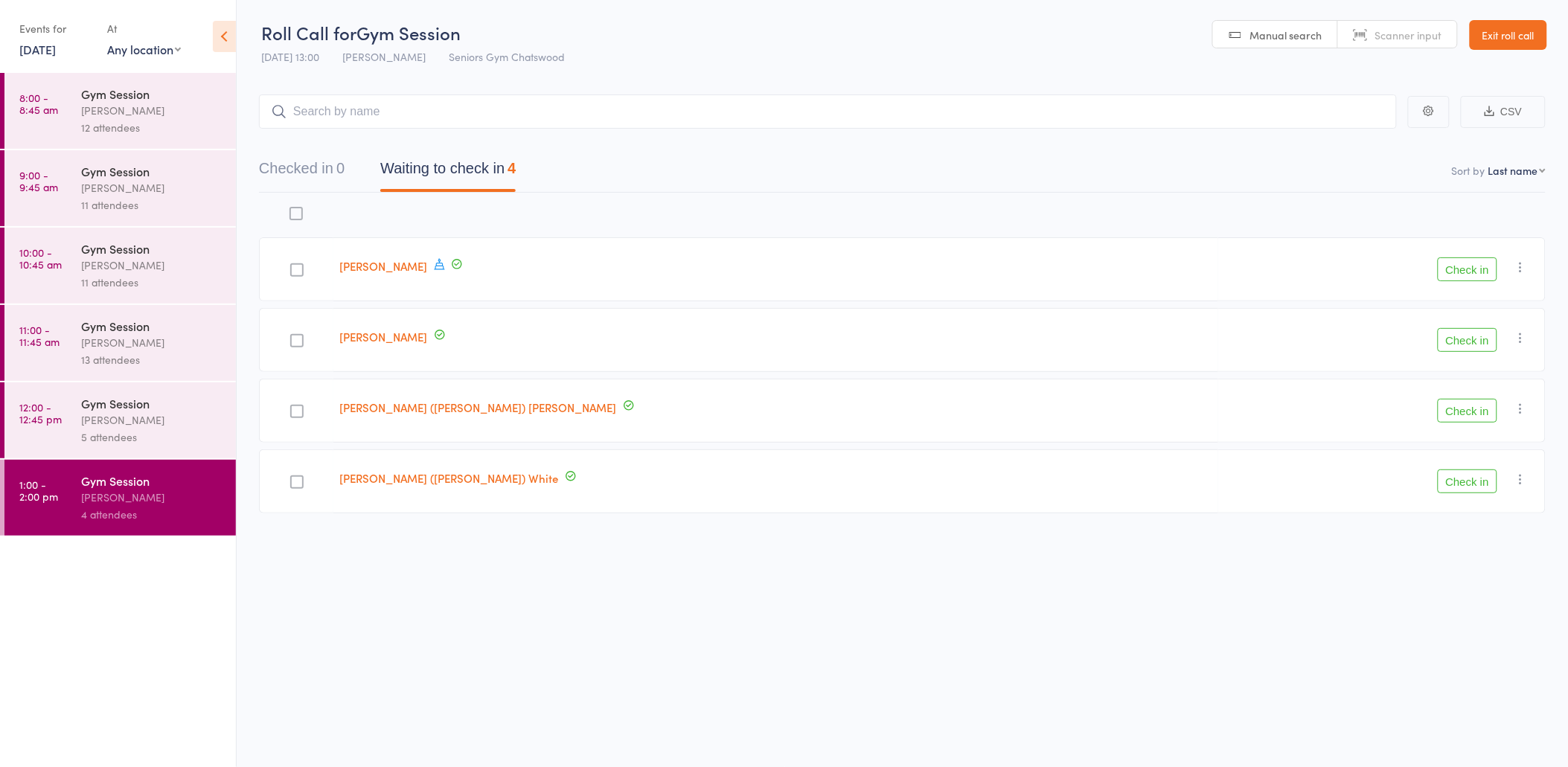
click at [1516, 30] on link "Exit roll call" at bounding box center [1508, 35] width 77 height 30
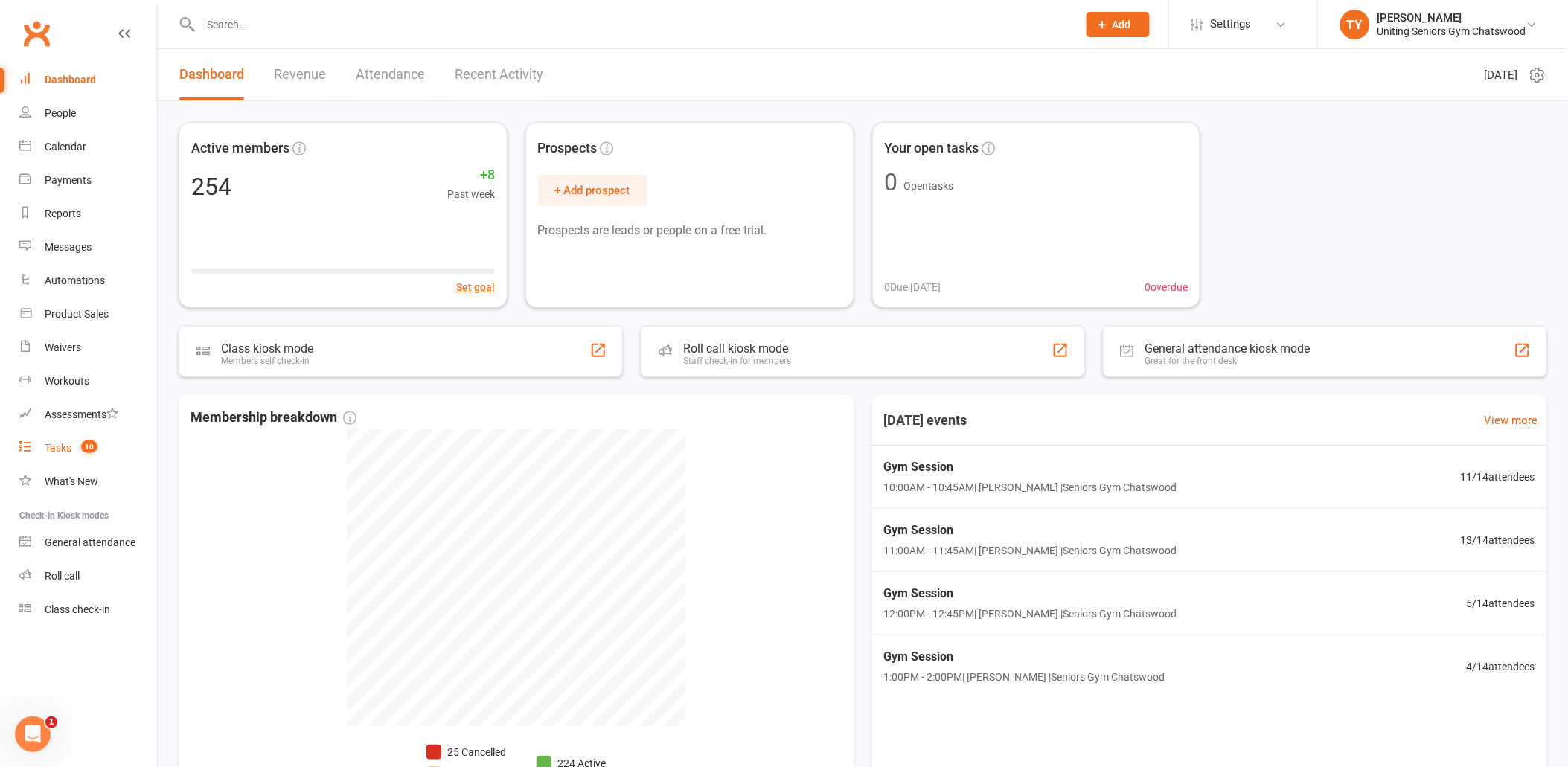
click at [93, 443] on span "10" at bounding box center [90, 447] width 16 height 13
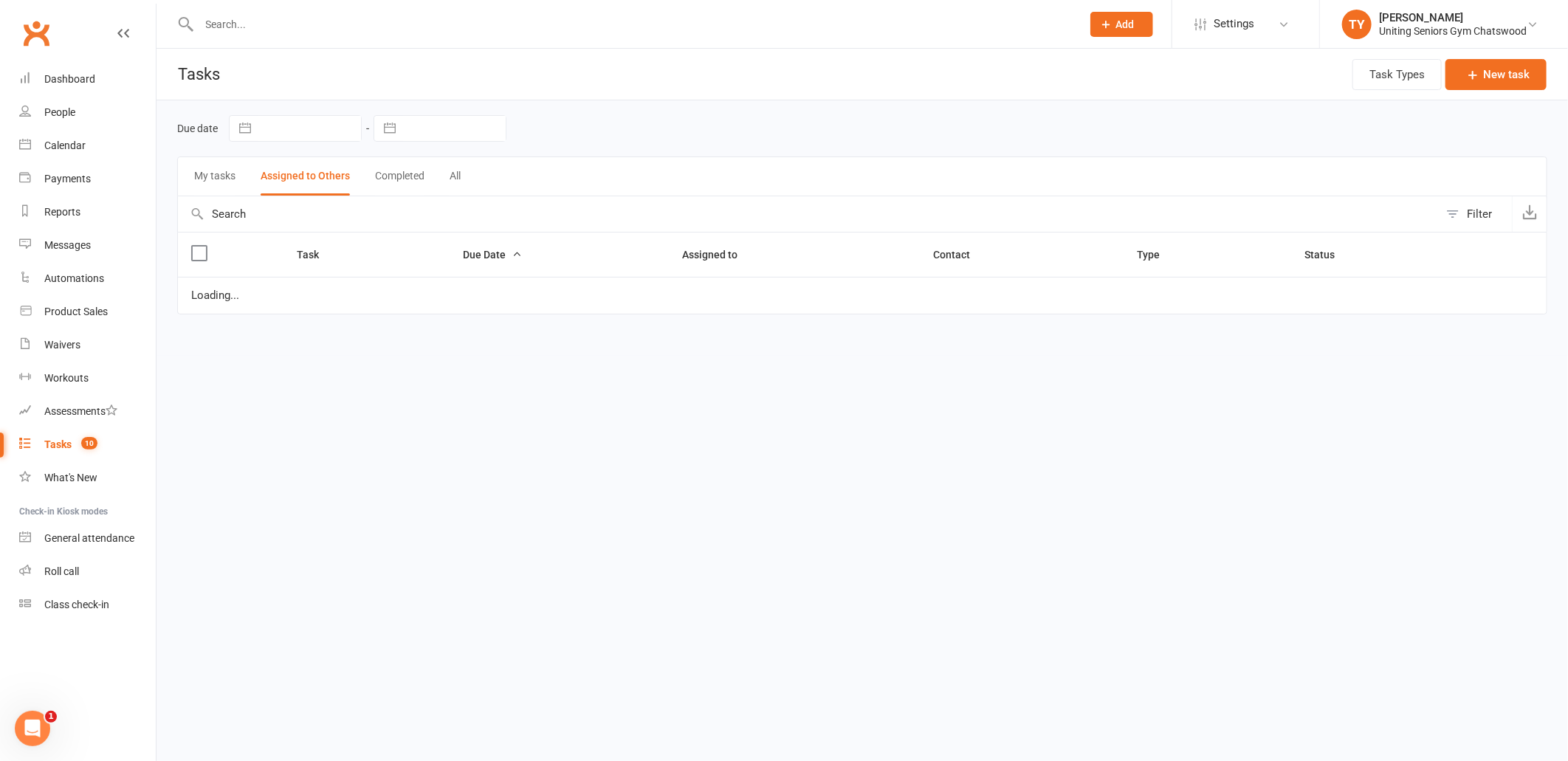
select select "started"
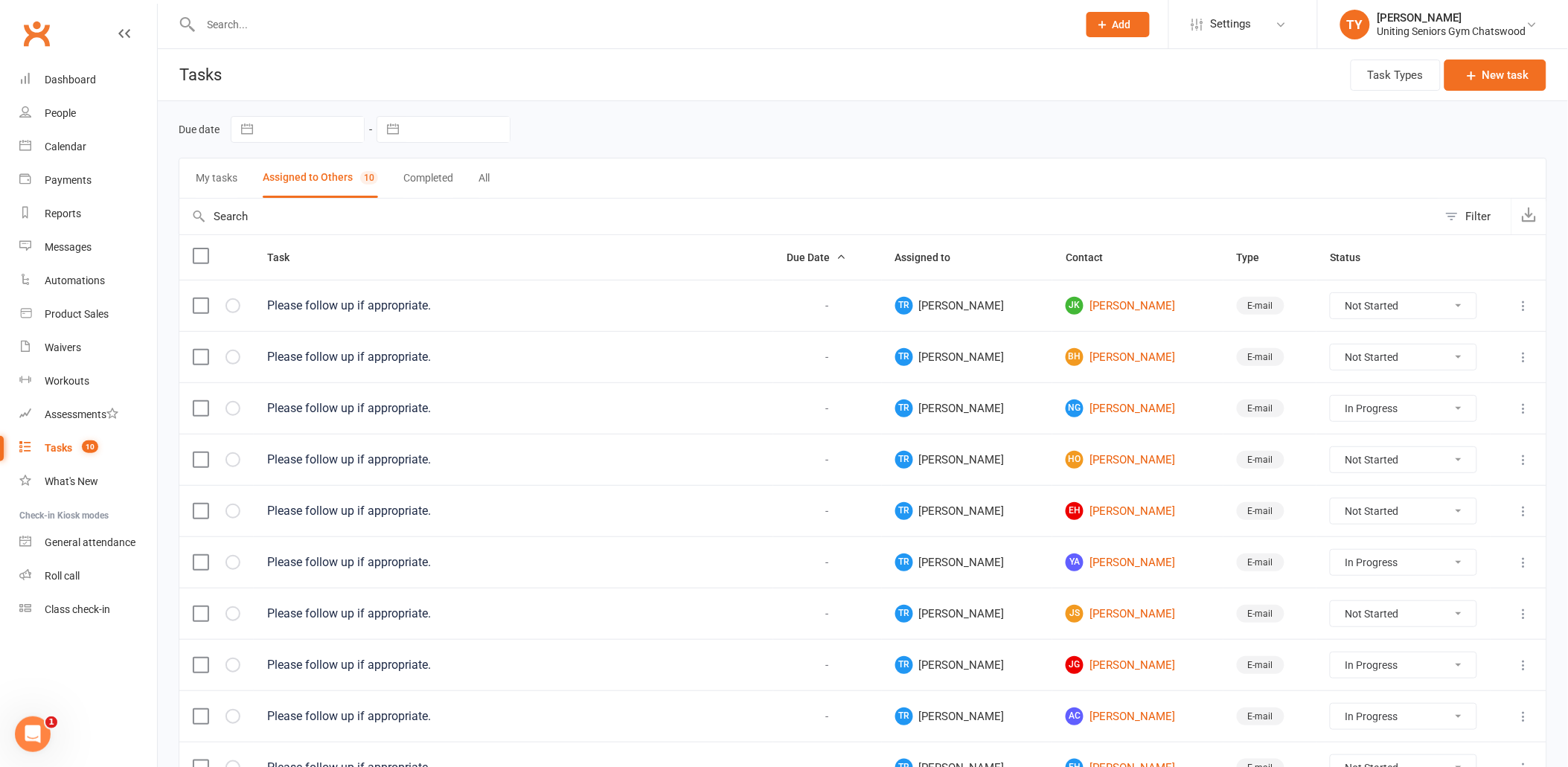
select select "started"
